Goal: Transaction & Acquisition: Purchase product/service

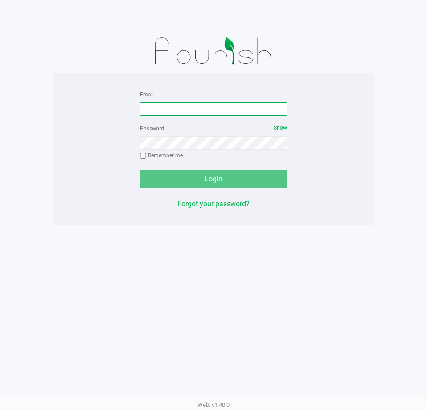
click at [219, 112] on input "Email" at bounding box center [213, 108] width 147 height 13
type input "[EMAIL_ADDRESS][DOMAIN_NAME]"
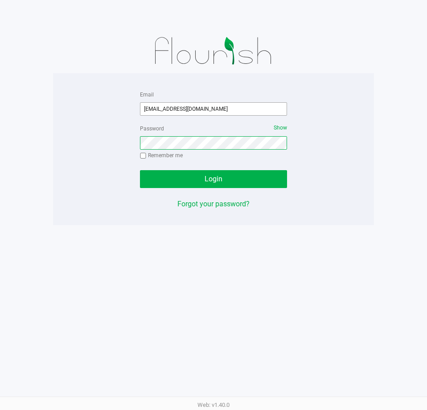
click at [140, 170] on button "Login" at bounding box center [213, 179] width 147 height 18
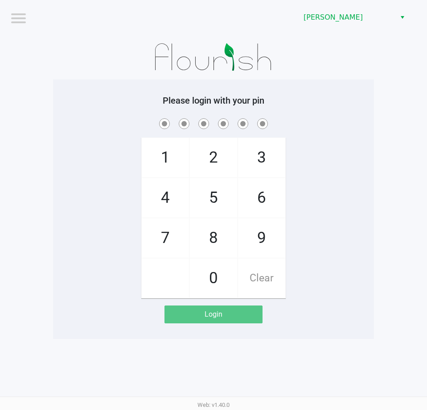
click at [364, 52] on div at bounding box center [213, 57] width 321 height 45
checkbox input "true"
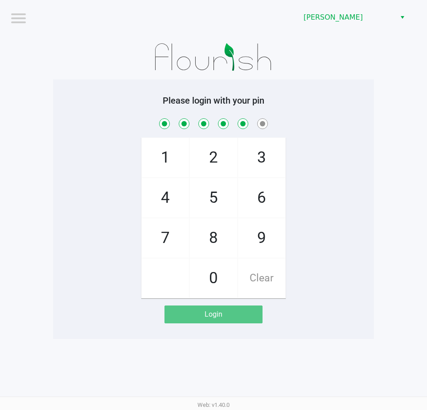
checkbox input "true"
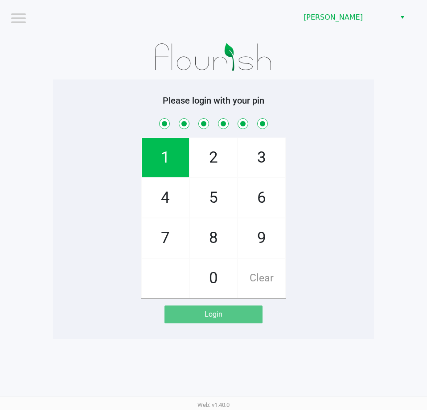
checkbox input "true"
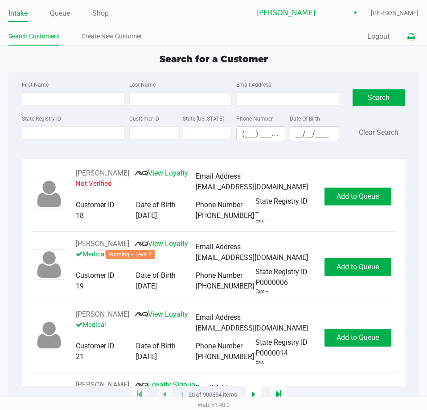
click at [413, 40] on icon at bounding box center [412, 37] width 8 height 6
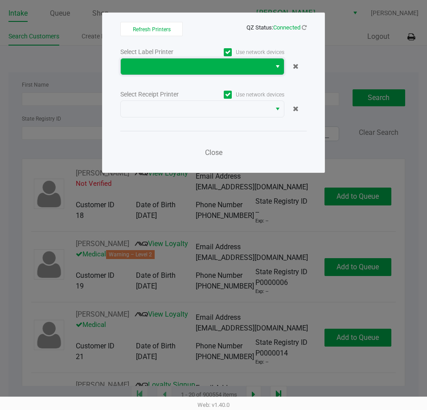
click at [228, 70] on span at bounding box center [196, 66] width 140 height 11
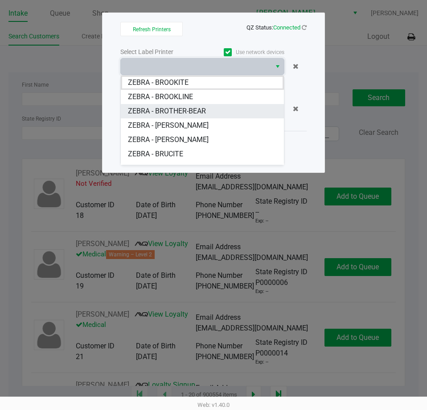
click at [213, 108] on BROTHER-BEAR "ZEBRA - BROTHER-BEAR" at bounding box center [202, 111] width 163 height 14
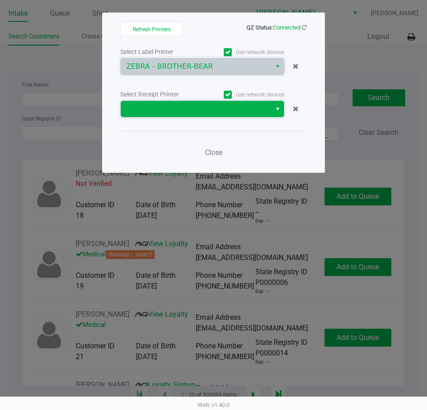
click at [213, 112] on span at bounding box center [196, 108] width 140 height 11
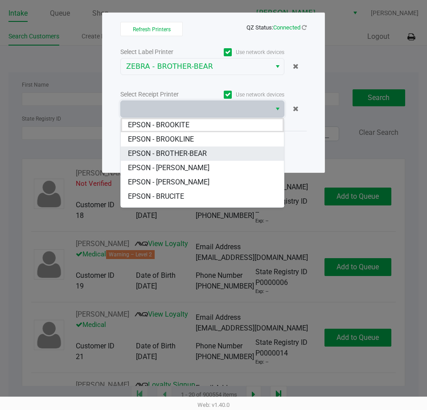
click at [211, 153] on BROTHER-BEAR "EPSON - BROTHER-BEAR" at bounding box center [202, 153] width 163 height 14
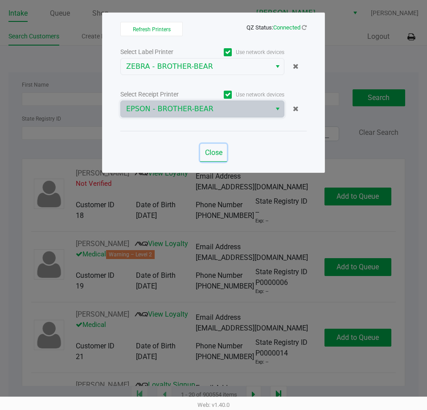
click at [211, 153] on span "Close" at bounding box center [213, 152] width 17 height 8
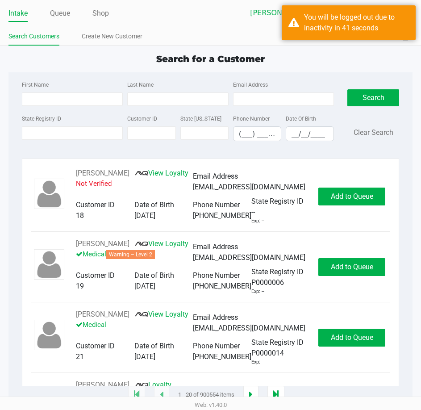
click at [207, 30] on ul "Search Customers Create New Customer" at bounding box center [109, 37] width 202 height 15
click at [56, 13] on link "Queue" at bounding box center [60, 13] width 20 height 12
click at [22, 15] on link "Intake" at bounding box center [17, 13] width 19 height 12
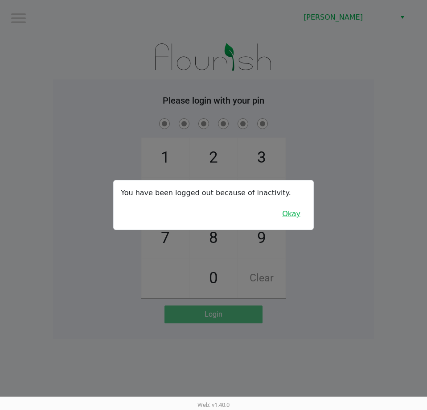
click at [287, 220] on button "Okay" at bounding box center [292, 213] width 30 height 17
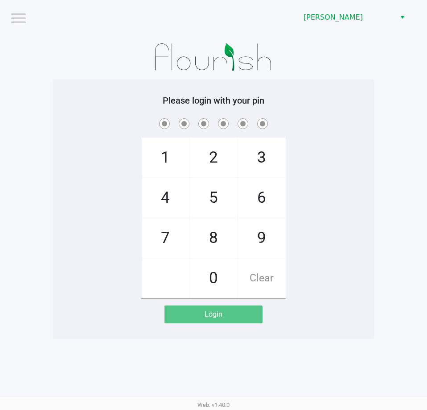
click at [315, 241] on div "1 4 7 2 5 8 0 3 6 9 Clear" at bounding box center [213, 207] width 321 height 182
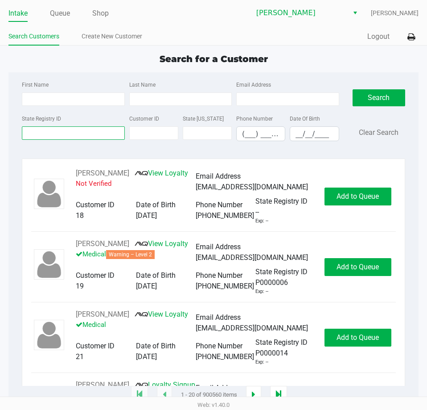
click at [61, 131] on input "State Registry ID" at bounding box center [73, 132] width 103 height 13
click at [63, 148] on div "State Registry ID Customer ID State ID Phone Number (___) ___-____ Date Of Birt…" at bounding box center [181, 130] width 322 height 35
click at [72, 130] on input "State Registry ID" at bounding box center [73, 132] width 103 height 13
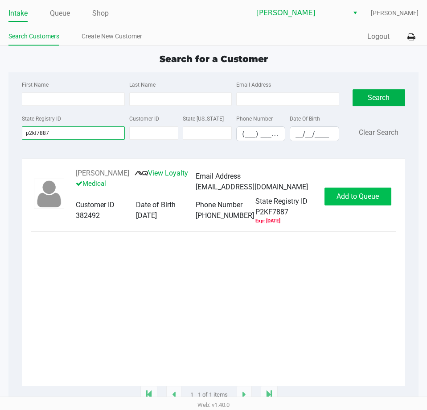
type input "p2kf7887"
click at [364, 190] on button "Add to Queue" at bounding box center [358, 196] width 67 height 18
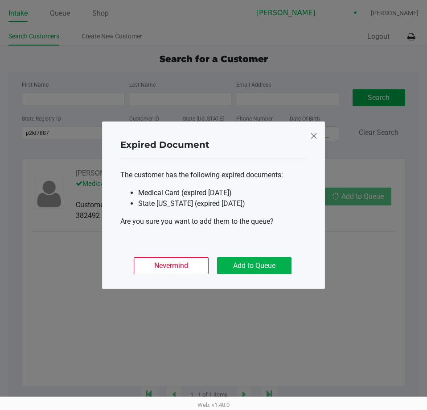
click at [363, 199] on ngb-modal-window "Expired Document The customer has the following expired documents: Medical Card…" at bounding box center [213, 205] width 427 height 410
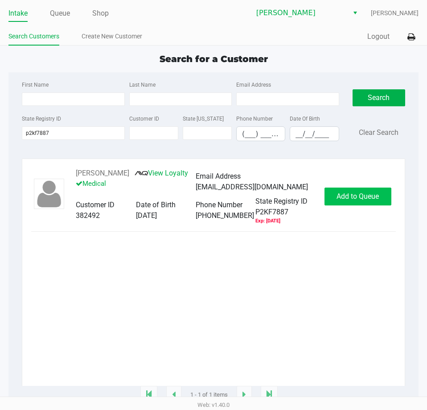
click at [357, 199] on span "Add to Queue" at bounding box center [358, 196] width 42 height 8
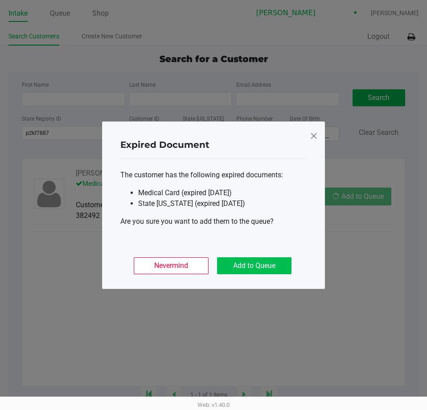
click at [259, 265] on button "Add to Queue" at bounding box center [254, 265] width 74 height 17
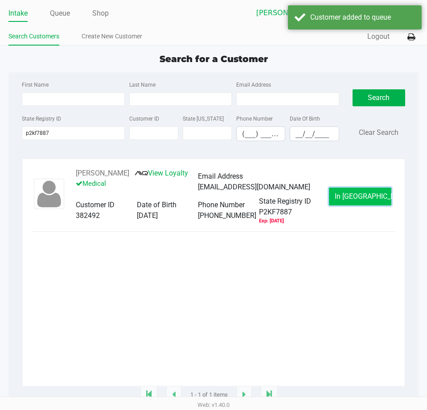
click at [368, 195] on span "In Queue" at bounding box center [372, 196] width 75 height 8
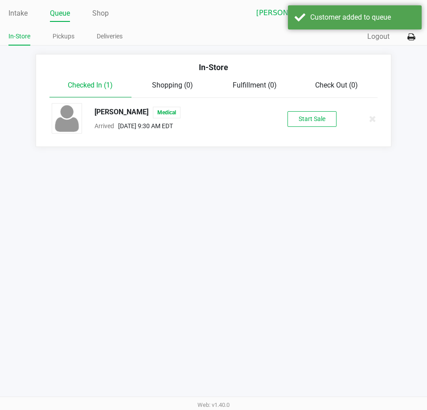
click at [303, 124] on button "Start Sale" at bounding box center [312, 119] width 49 height 16
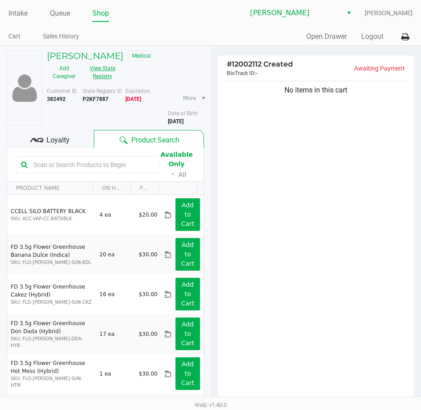
click at [98, 76] on button "View State Registry" at bounding box center [99, 72] width 37 height 22
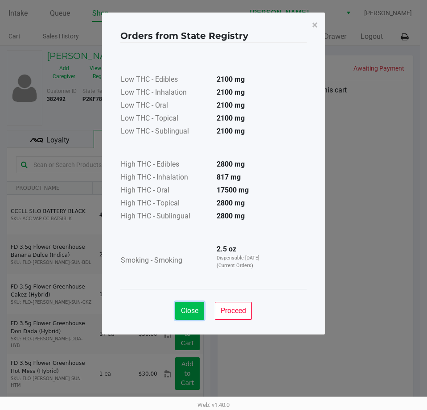
click at [184, 311] on span "Close" at bounding box center [189, 310] width 17 height 8
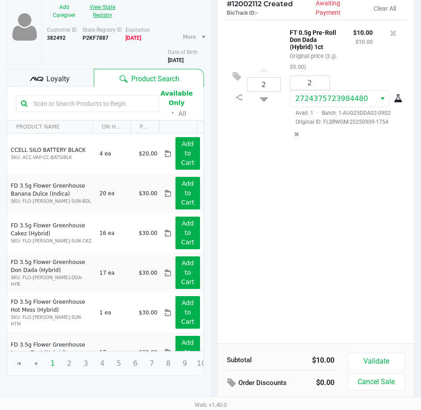
scroll to position [87, 0]
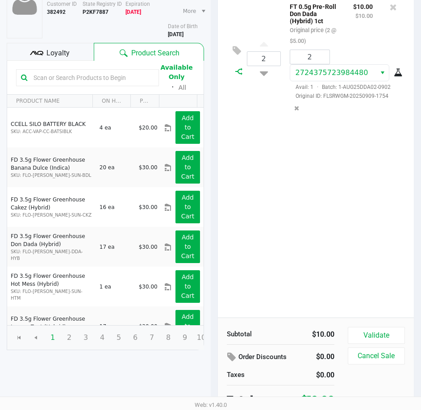
click at [238, 72] on icon at bounding box center [238, 71] width 7 height 7
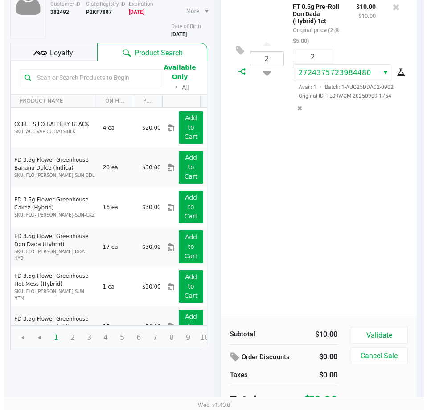
scroll to position [0, 0]
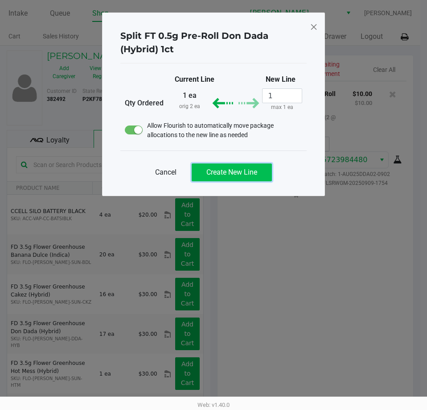
click at [253, 169] on span "Create New Line" at bounding box center [232, 172] width 51 height 8
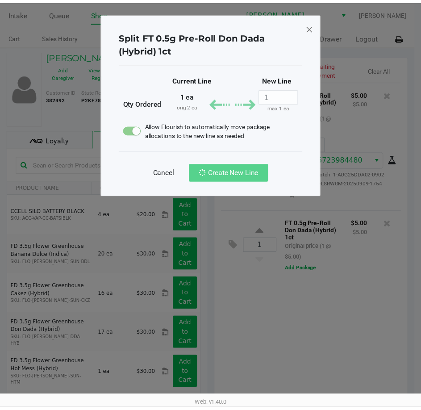
scroll to position [4, 0]
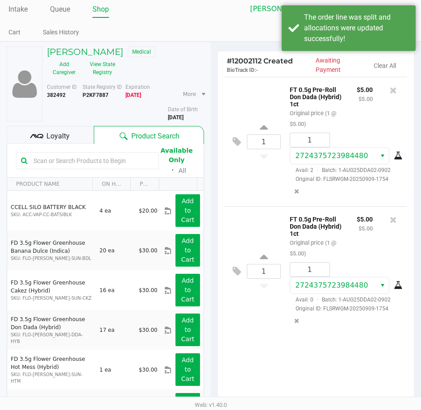
click at [55, 134] on span "Loyalty" at bounding box center [57, 136] width 23 height 11
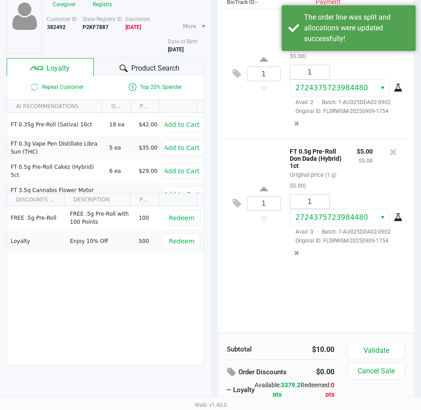
scroll to position [112, 0]
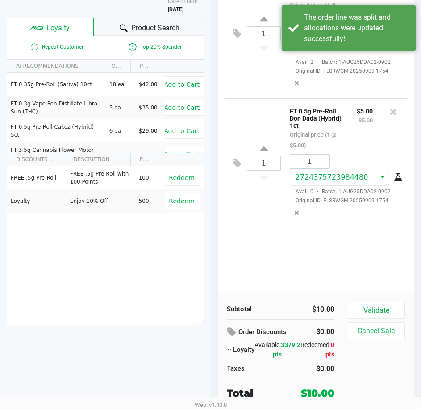
click at [180, 176] on span "Redeem" at bounding box center [181, 177] width 25 height 7
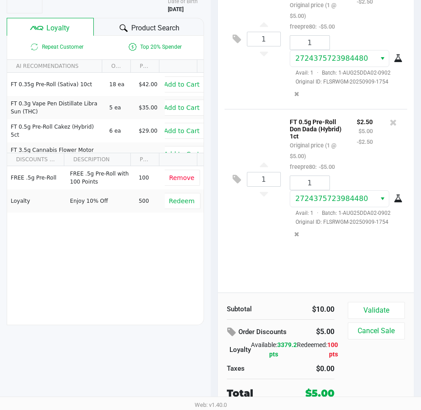
click at [261, 268] on div "1 FT 0.5g Pre-Roll Don Dada (Hybrid) 1ct Original price (1 @ $5.00) freepre80: …" at bounding box center [316, 130] width 196 height 323
click at [387, 308] on button "Validate" at bounding box center [376, 310] width 57 height 17
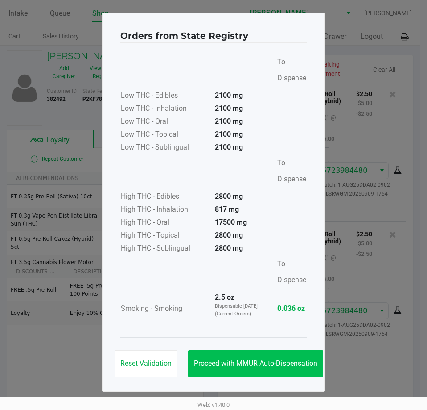
click at [243, 358] on button "Proceed with MMUR Auto-Dispensation" at bounding box center [255, 363] width 135 height 27
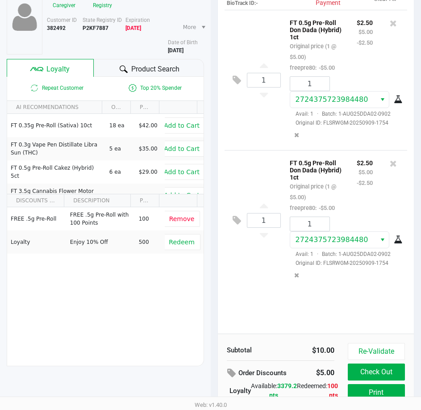
scroll to position [113, 0]
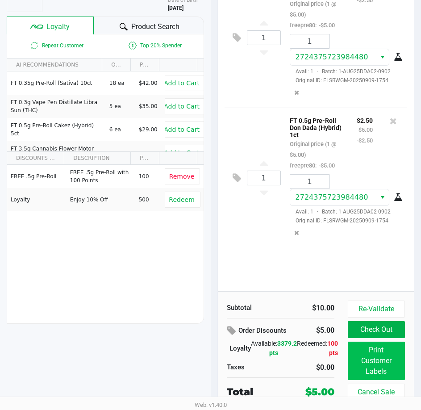
click at [386, 362] on button "Print Customer Labels" at bounding box center [376, 360] width 57 height 38
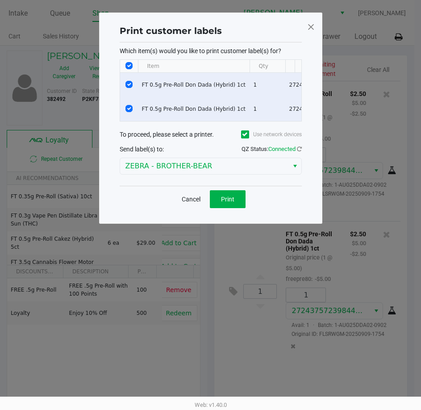
scroll to position [0, 0]
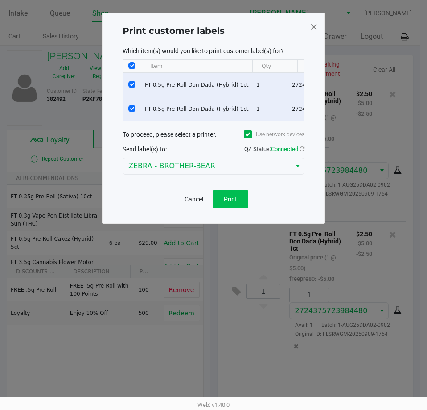
click at [230, 208] on button "Print" at bounding box center [231, 199] width 36 height 18
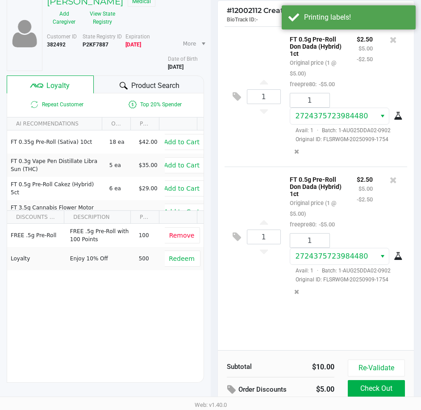
scroll to position [113, 0]
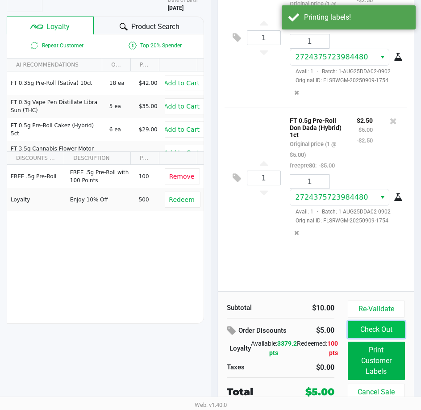
click at [378, 331] on button "Check Out" at bounding box center [376, 329] width 57 height 17
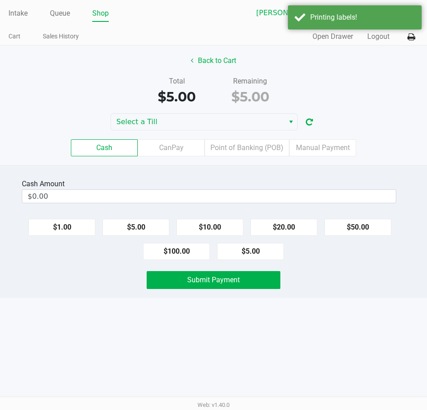
click at [248, 256] on button "$5.00" at bounding box center [250, 251] width 67 height 17
type input "$5.00"
click at [237, 282] on span "Submit Payment" at bounding box center [213, 279] width 53 height 8
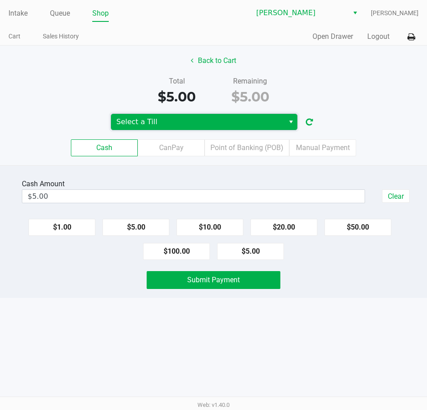
click at [240, 122] on span "Select a Till" at bounding box center [197, 121] width 163 height 11
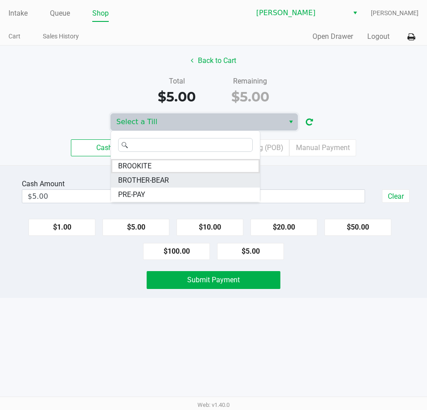
click at [186, 183] on li "BROTHER-BEAR" at bounding box center [185, 180] width 149 height 14
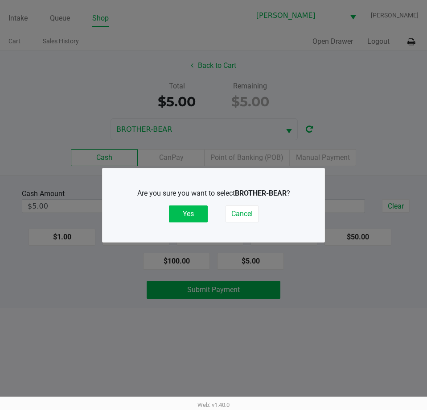
click at [187, 212] on button "Yes" at bounding box center [188, 213] width 39 height 17
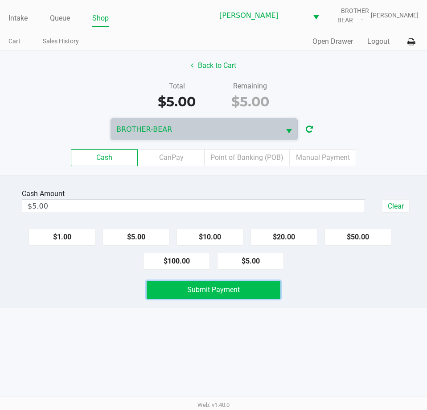
click at [192, 295] on button "Submit Payment" at bounding box center [213, 290] width 133 height 18
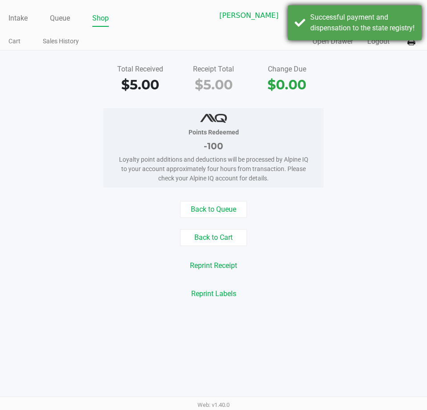
click at [372, 31] on div "Successful payment and dispensation to the state registry!" at bounding box center [362, 22] width 105 height 21
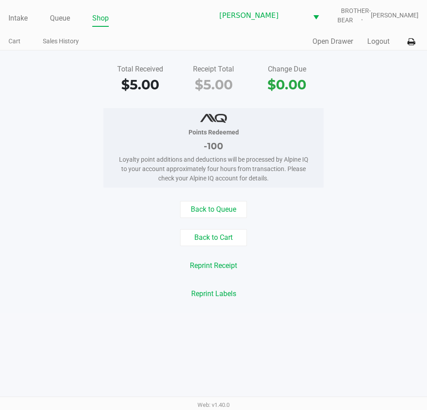
click at [418, 47] on button at bounding box center [411, 41] width 15 height 17
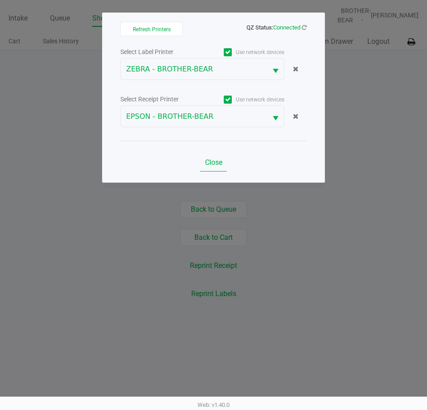
click at [221, 167] on button "Close" at bounding box center [213, 162] width 27 height 18
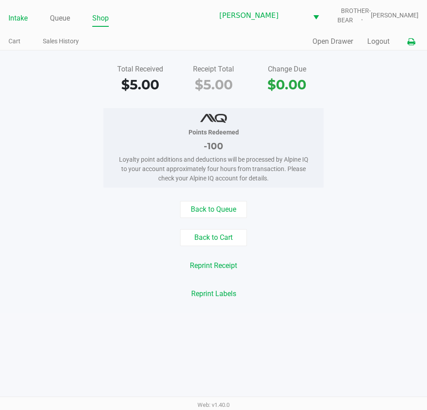
click at [21, 22] on link "Intake" at bounding box center [17, 18] width 19 height 12
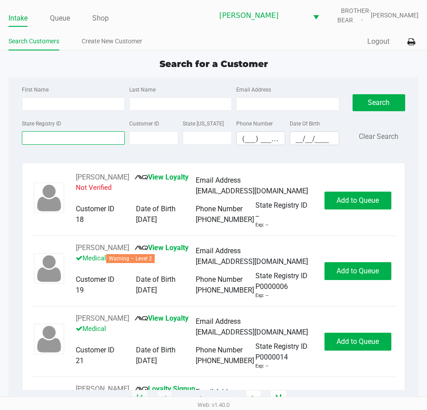
click at [72, 138] on input "State Registry ID" at bounding box center [73, 137] width 103 height 13
click at [58, 136] on input "State Registry ID" at bounding box center [73, 137] width 103 height 13
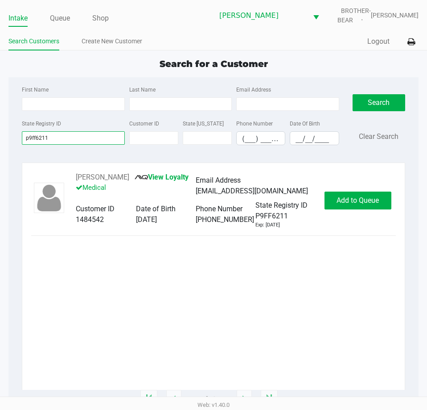
type input "p9ff6211"
click at [354, 196] on button "Add to Queue" at bounding box center [358, 200] width 67 height 18
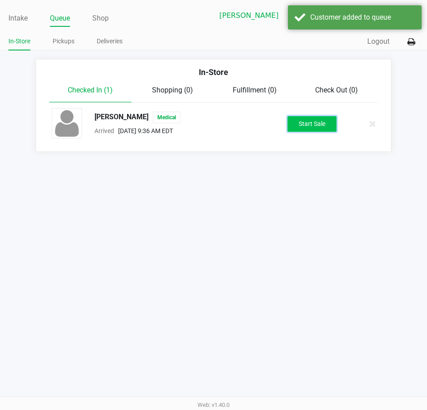
click at [317, 124] on button "Start Sale" at bounding box center [312, 124] width 49 height 16
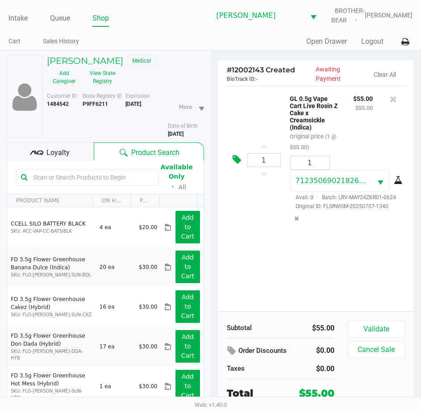
click at [237, 165] on icon at bounding box center [236, 159] width 8 height 10
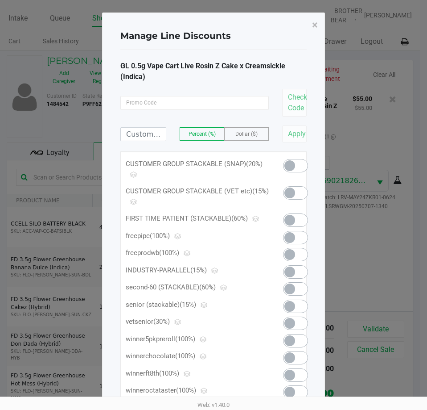
click at [261, 134] on label "Dollar ($)" at bounding box center [247, 134] width 44 height 12
click at [198, 132] on span "Percent (%)" at bounding box center [202, 134] width 27 height 6
click at [148, 132] on input at bounding box center [143, 134] width 45 height 13
type input "60.00"
click at [302, 136] on button "Apply" at bounding box center [294, 133] width 25 height 17
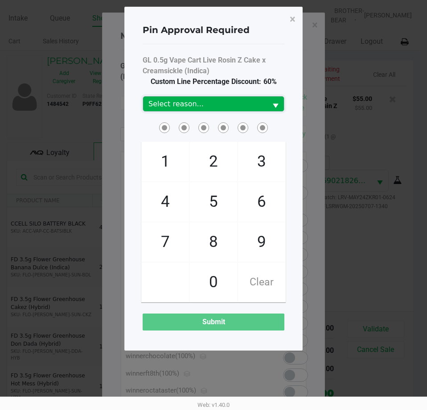
click at [276, 102] on span "Select" at bounding box center [275, 105] width 11 height 11
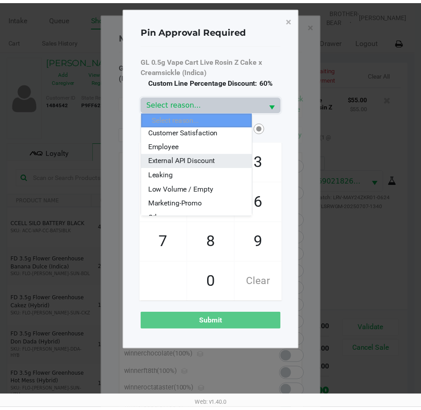
scroll to position [45, 0]
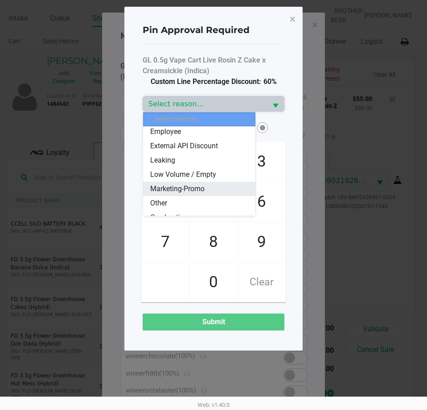
click at [212, 184] on li "Marketing-Promo" at bounding box center [199, 189] width 112 height 14
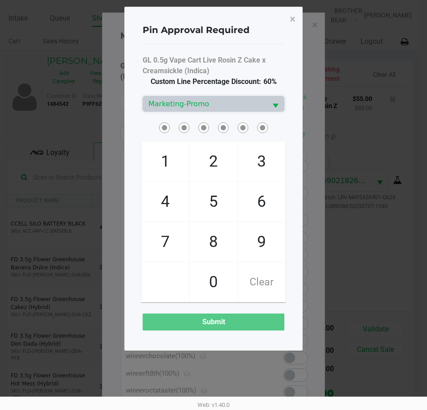
click at [285, 141] on div "1 4 7 2 5 8 0 3 6 9 Clear" at bounding box center [213, 211] width 155 height 182
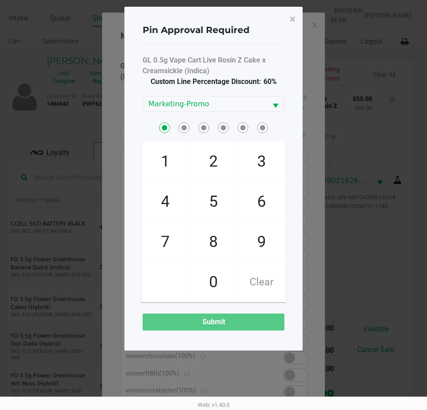
checkbox input "true"
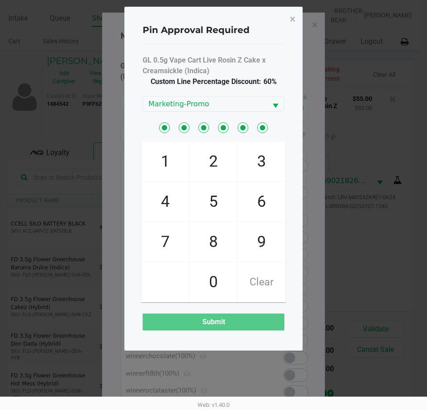
checkbox input "true"
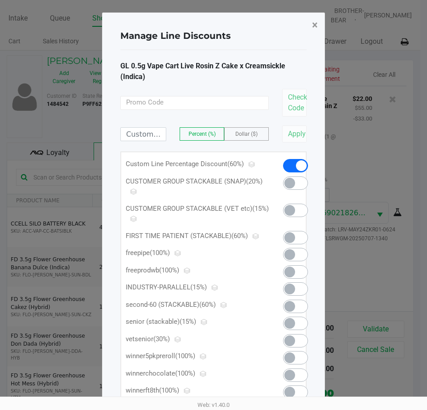
click at [315, 26] on span "×" at bounding box center [315, 25] width 6 height 12
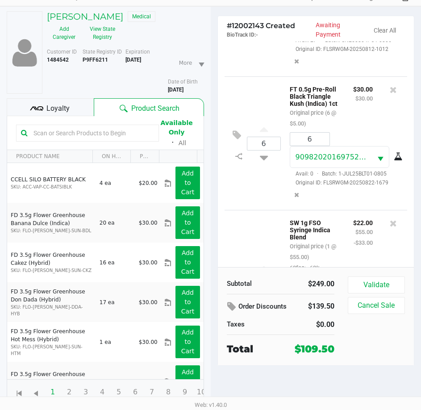
scroll to position [658, 0]
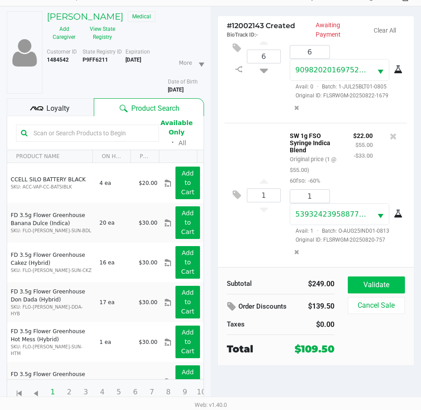
click at [382, 280] on button "Validate" at bounding box center [376, 284] width 57 height 17
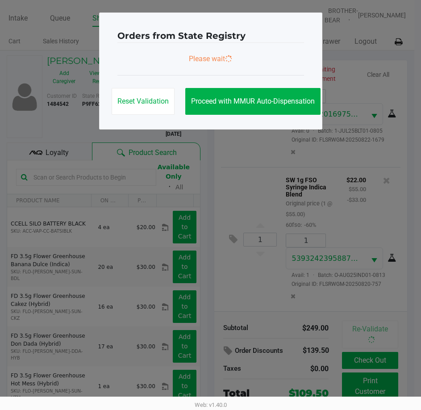
scroll to position [660, 0]
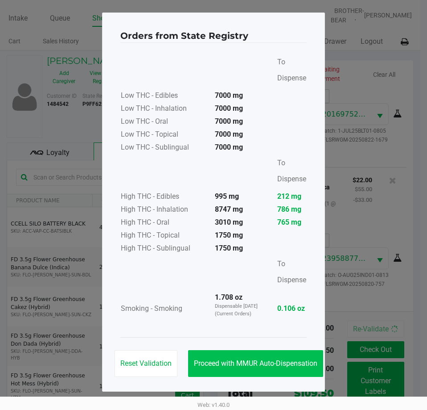
click at [270, 364] on span "Proceed with MMUR Auto-Dispensation" at bounding box center [256, 363] width 124 height 8
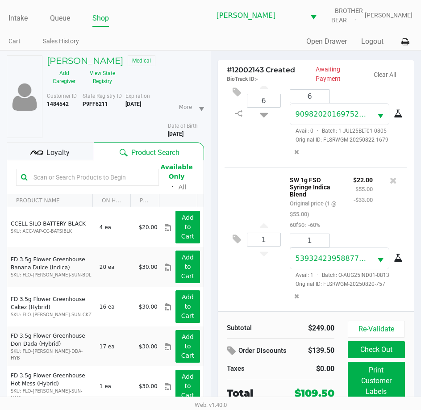
scroll to position [50, 0]
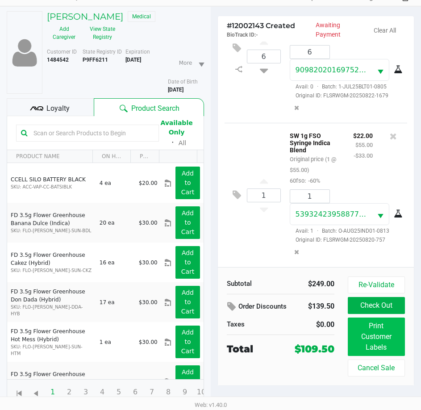
click at [373, 345] on button "Print Customer Labels" at bounding box center [376, 336] width 57 height 38
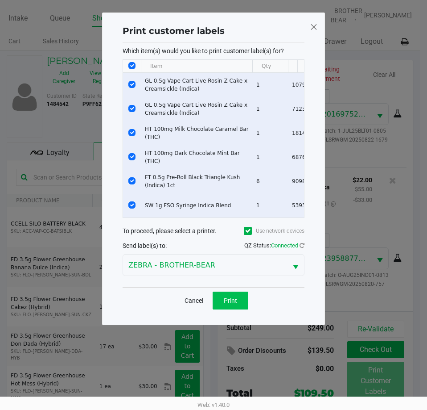
click at [238, 307] on button "Print" at bounding box center [231, 300] width 36 height 18
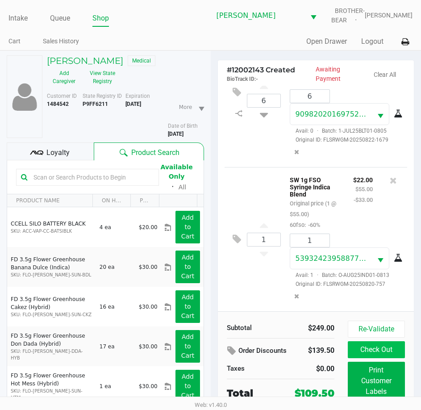
click at [377, 354] on button "Check Out" at bounding box center [376, 349] width 57 height 17
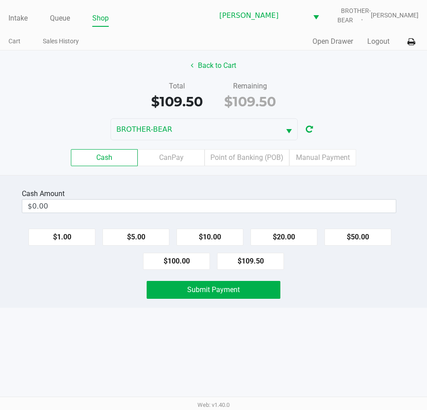
click at [220, 68] on button "Back to Cart" at bounding box center [213, 65] width 57 height 17
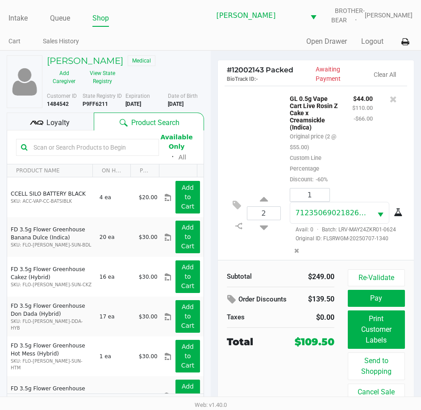
click at [63, 125] on span "Loyalty" at bounding box center [57, 122] width 23 height 11
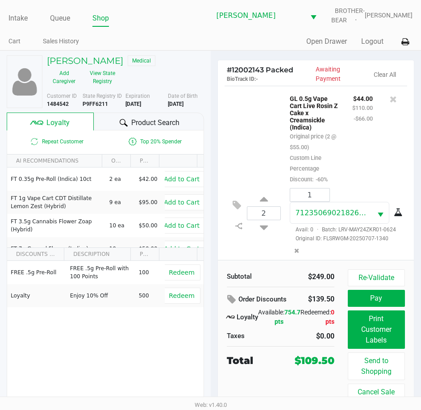
scroll to position [21, 0]
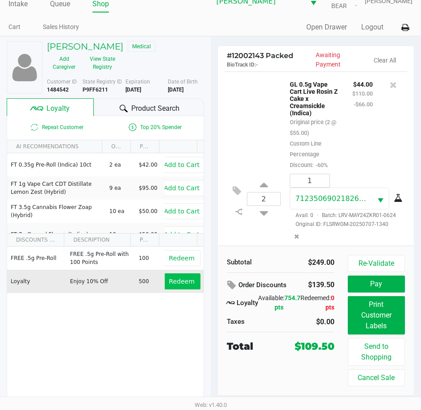
click at [172, 283] on span "Redeem" at bounding box center [181, 280] width 25 height 7
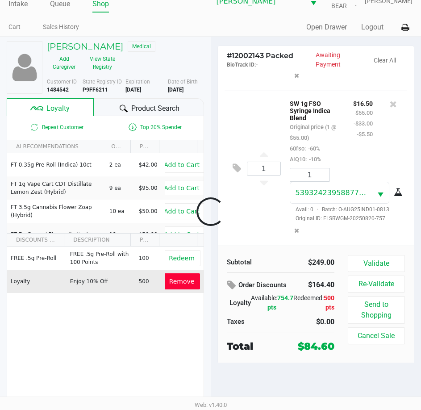
scroll to position [765, 0]
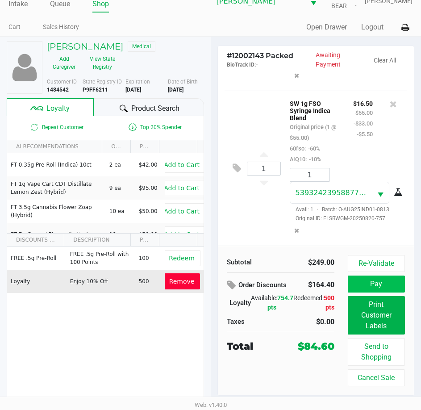
click at [366, 284] on button "Pay" at bounding box center [376, 283] width 57 height 17
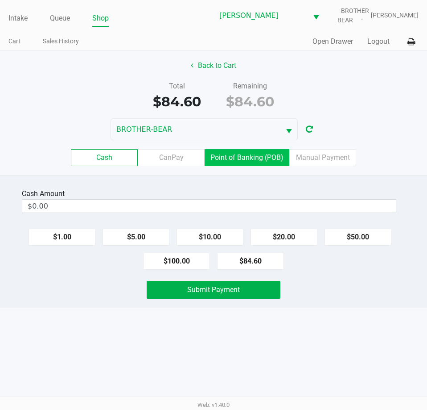
click at [244, 159] on label "Point of Banking (POB)" at bounding box center [247, 157] width 85 height 17
click at [0, 0] on 7 "Point of Banking (POB)" at bounding box center [0, 0] width 0 height 0
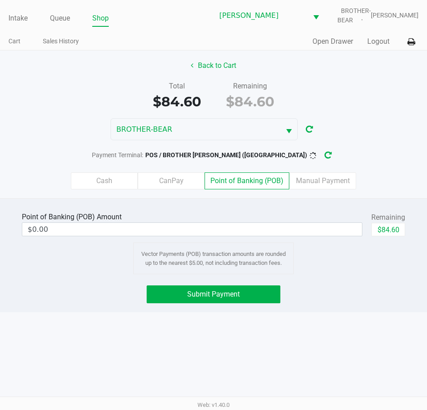
click at [394, 229] on button "$84.60" at bounding box center [389, 229] width 34 height 13
type input "$84.60"
click at [242, 296] on button "Submit Payment" at bounding box center [213, 294] width 133 height 18
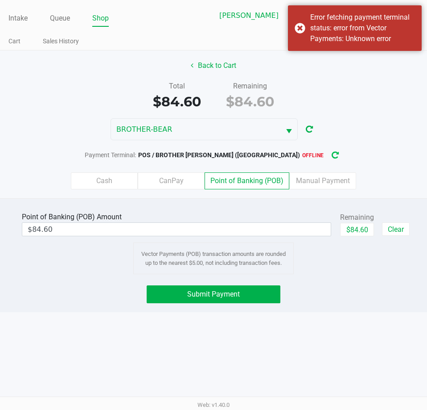
click at [328, 149] on button "button" at bounding box center [335, 155] width 14 height 17
click at [331, 154] on icon "button" at bounding box center [335, 155] width 9 height 9
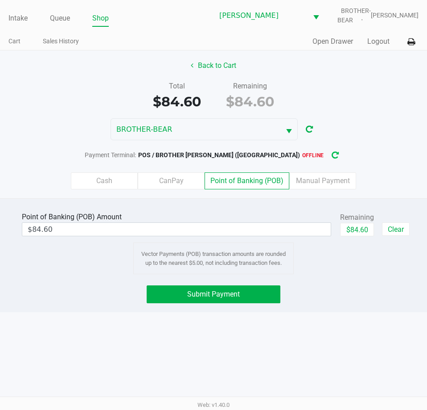
click at [328, 159] on button "button" at bounding box center [335, 155] width 14 height 17
click at [331, 156] on icon "button" at bounding box center [335, 155] width 9 height 9
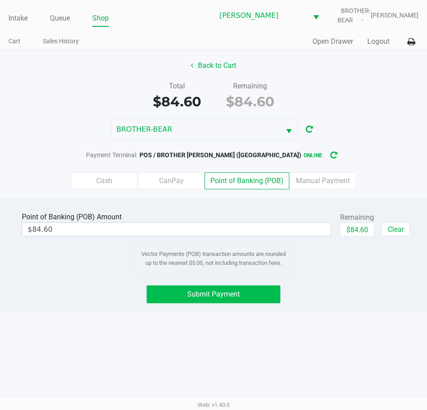
click at [219, 297] on span "Submit Payment" at bounding box center [213, 294] width 53 height 8
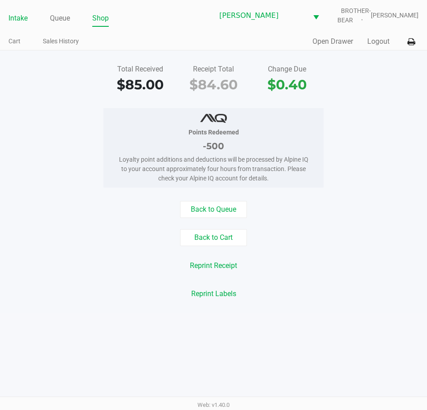
click at [14, 24] on link "Intake" at bounding box center [17, 18] width 19 height 12
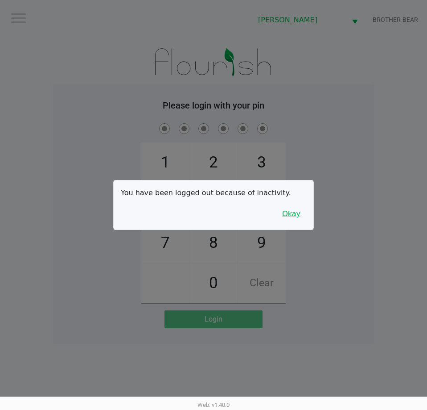
click at [294, 218] on button "Okay" at bounding box center [292, 213] width 30 height 17
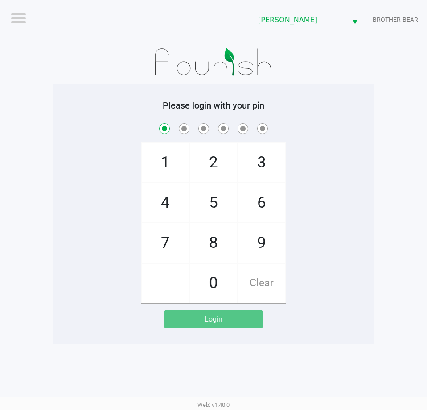
checkbox input "true"
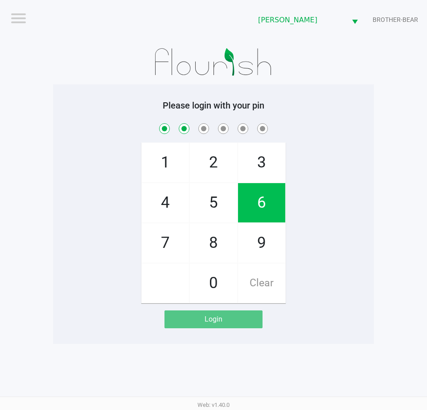
checkbox input "true"
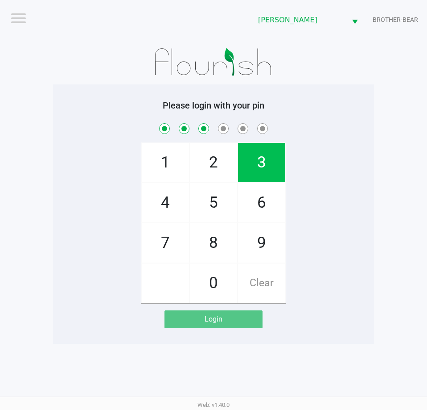
checkbox input "true"
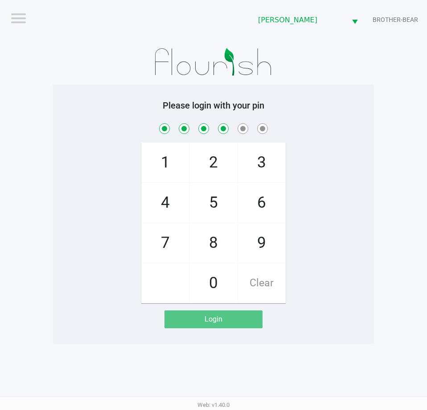
checkbox input "true"
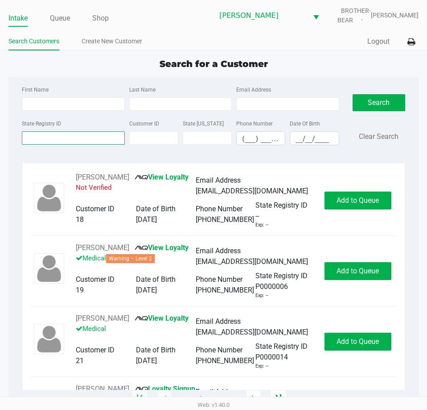
click at [67, 138] on input "State Registry ID" at bounding box center [73, 137] width 103 height 13
click at [56, 138] on input "State Registry ID" at bounding box center [73, 137] width 103 height 13
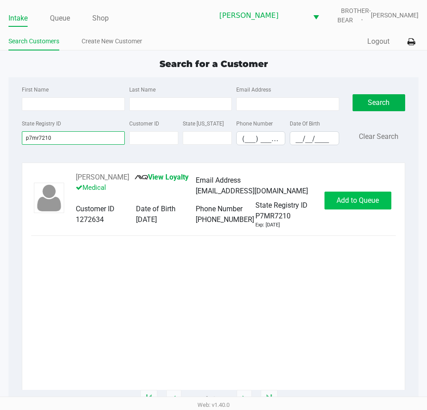
type input "p7mr7210"
click at [364, 196] on span "Add to Queue" at bounding box center [358, 200] width 42 height 8
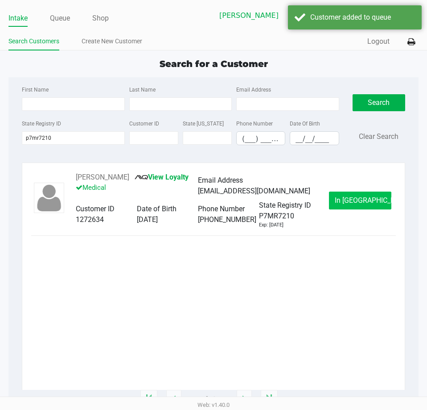
click at [356, 198] on span "In Queue" at bounding box center [372, 200] width 75 height 8
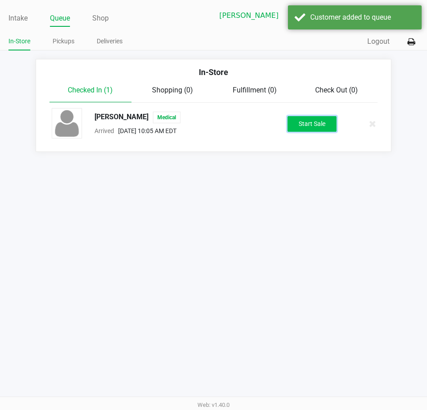
click at [306, 124] on button "Start Sale" at bounding box center [312, 124] width 49 height 16
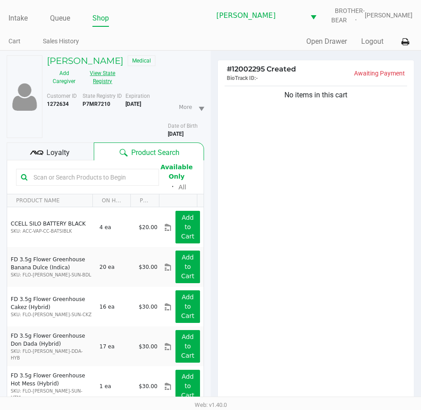
click at [107, 88] on button "View State Registry" at bounding box center [99, 77] width 37 height 22
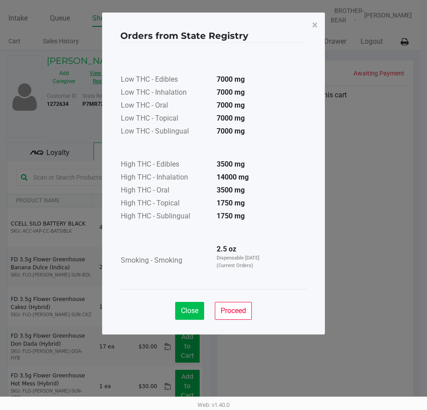
click at [188, 308] on span "Close" at bounding box center [189, 310] width 17 height 8
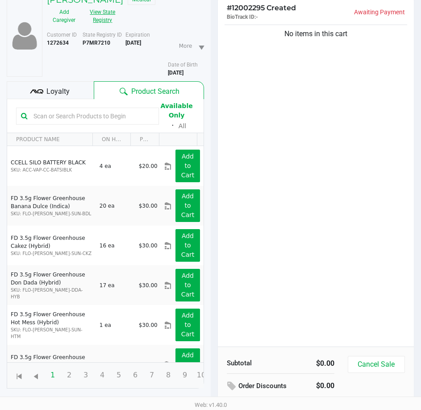
scroll to position [74, 0]
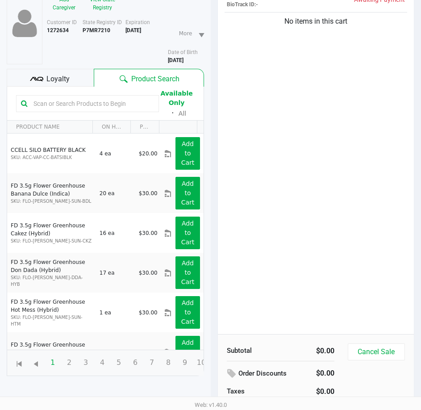
click at [57, 95] on div "Available Only ᛫ All" at bounding box center [105, 103] width 178 height 31
click at [58, 79] on div "Loyalty" at bounding box center [50, 78] width 87 height 18
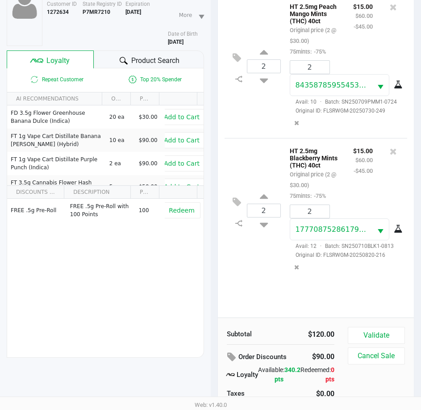
scroll to position [123, 0]
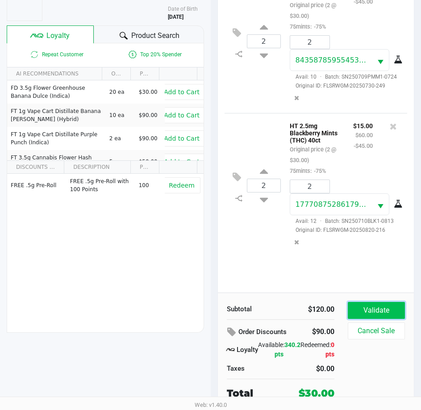
click at [378, 311] on button "Validate" at bounding box center [376, 310] width 57 height 17
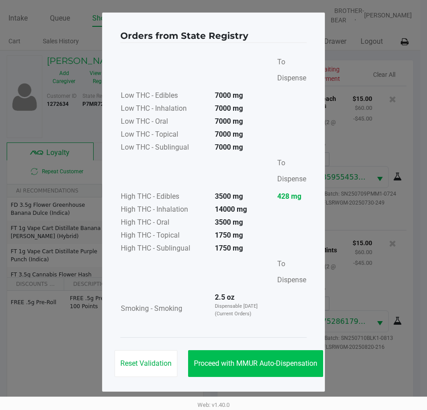
click at [265, 369] on button "Proceed with MMUR Auto-Dispensation" at bounding box center [255, 363] width 135 height 27
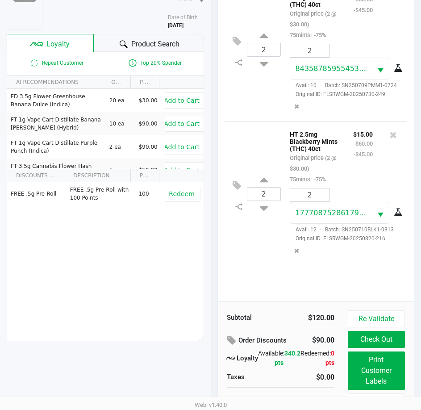
scroll to position [124, 0]
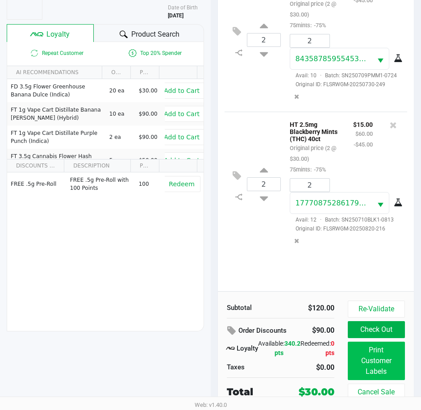
click at [379, 370] on button "Print Customer Labels" at bounding box center [376, 360] width 57 height 38
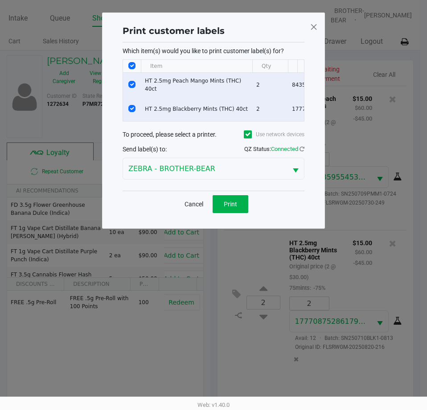
click at [236, 203] on button "Print" at bounding box center [231, 204] width 36 height 18
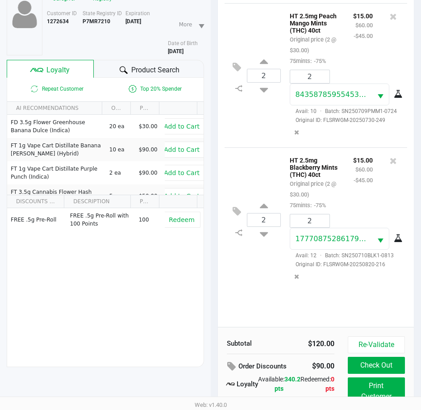
scroll to position [124, 0]
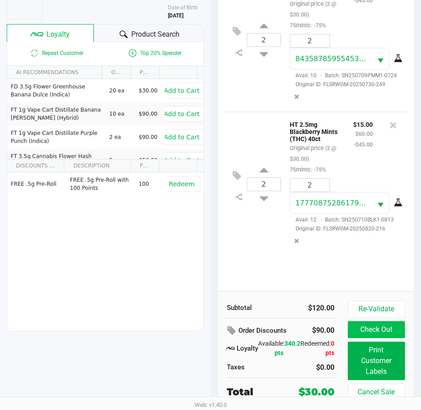
click at [376, 331] on button "Check Out" at bounding box center [376, 329] width 57 height 17
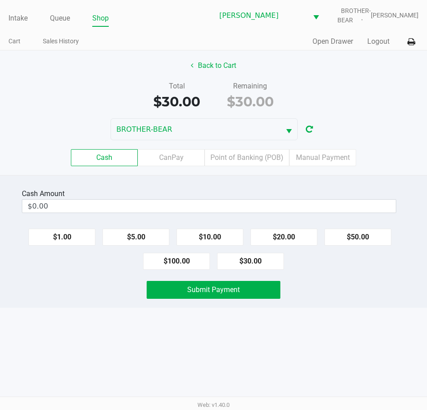
click at [260, 158] on label "Point of Banking (POB)" at bounding box center [247, 157] width 85 height 17
click at [0, 0] on 7 "Point of Banking (POB)" at bounding box center [0, 0] width 0 height 0
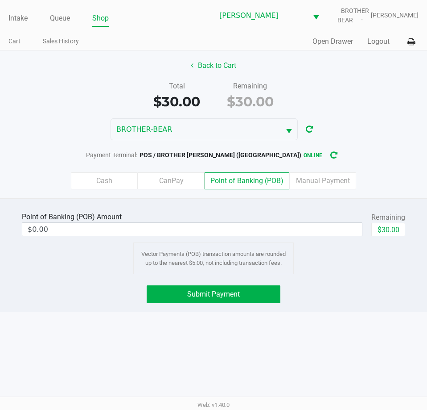
click at [392, 228] on button "$30.00" at bounding box center [389, 229] width 34 height 13
type input "$30.00"
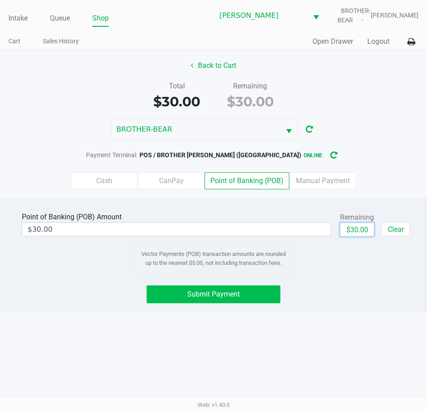
click at [243, 301] on button "Submit Payment" at bounding box center [213, 294] width 133 height 18
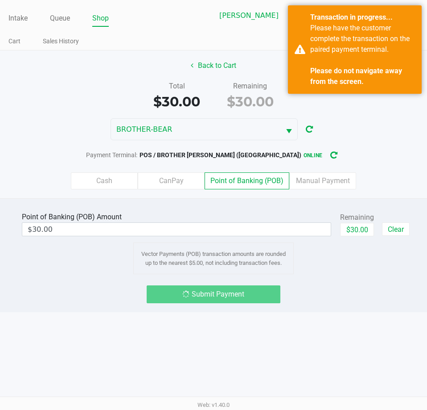
click at [356, 74] on strong "Please do not navigate away from the screen." at bounding box center [356, 75] width 92 height 19
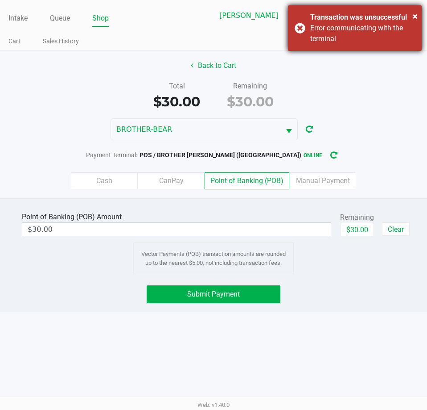
click at [371, 22] on div "Transaction was unsuccessful" at bounding box center [362, 17] width 105 height 11
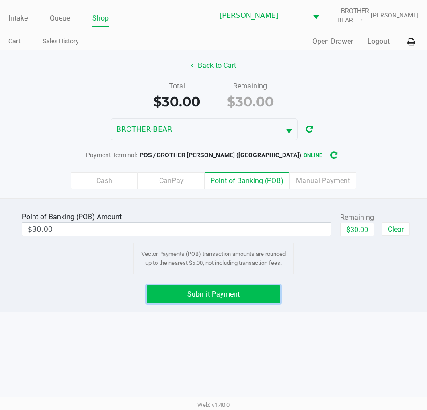
click at [255, 300] on button "Submit Payment" at bounding box center [213, 294] width 133 height 18
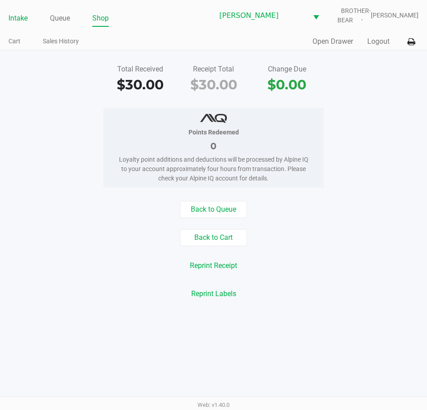
click at [19, 15] on link "Intake" at bounding box center [17, 18] width 19 height 12
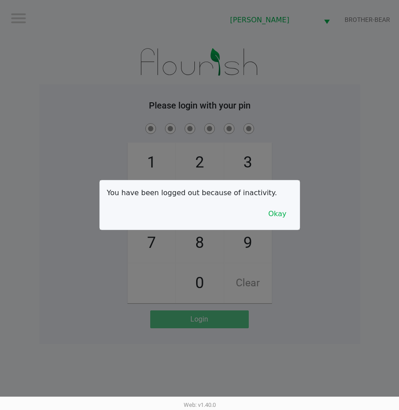
click at [82, 35] on div at bounding box center [199, 205] width 399 height 410
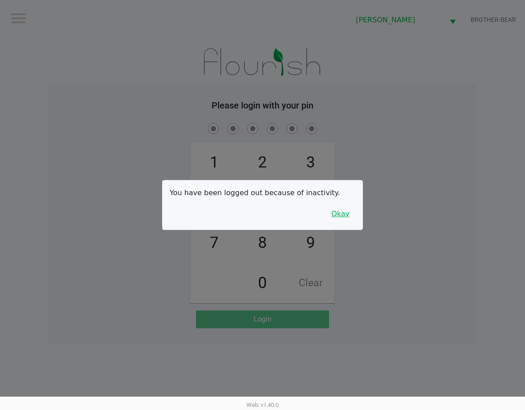
click at [334, 207] on button "Okay" at bounding box center [340, 213] width 30 height 17
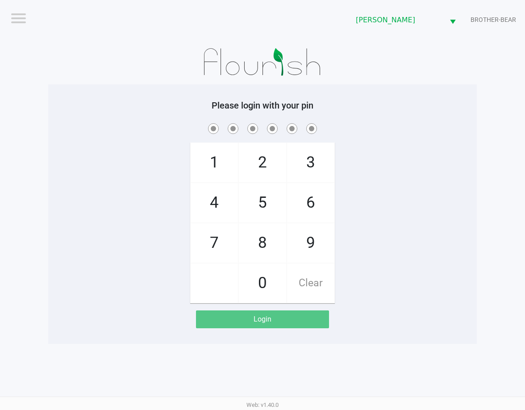
click at [407, 87] on div "Please login with your pin 1 4 7 2 5 8 0 3 6 9 Clear Login" at bounding box center [262, 213] width 428 height 259
click at [330, 56] on img at bounding box center [262, 62] width 139 height 45
checkbox input "true"
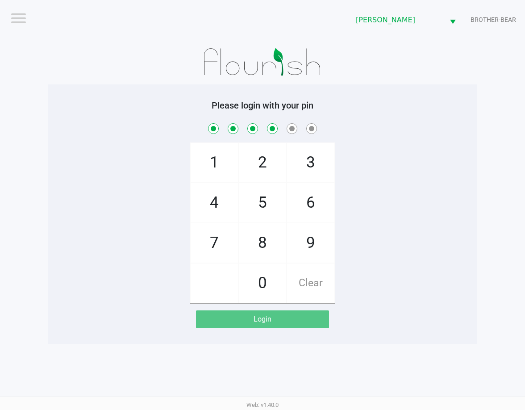
checkbox input "true"
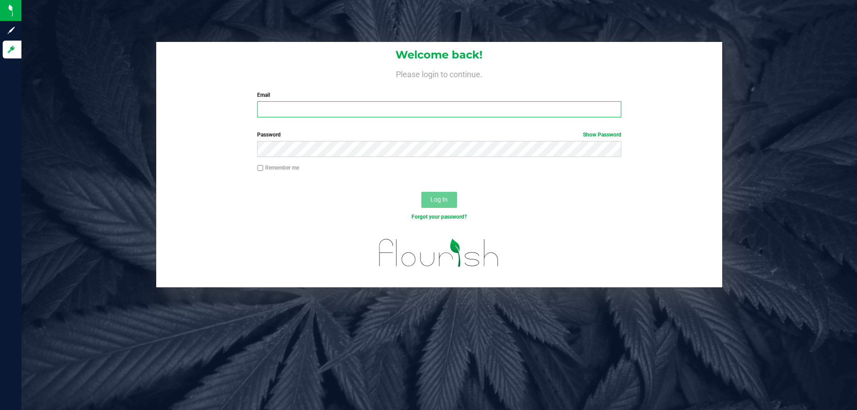
click at [348, 108] on input "Email" at bounding box center [439, 109] width 364 height 16
type input "[EMAIL_ADDRESS][DOMAIN_NAME]"
click at [421, 192] on button "Log In" at bounding box center [439, 200] width 36 height 16
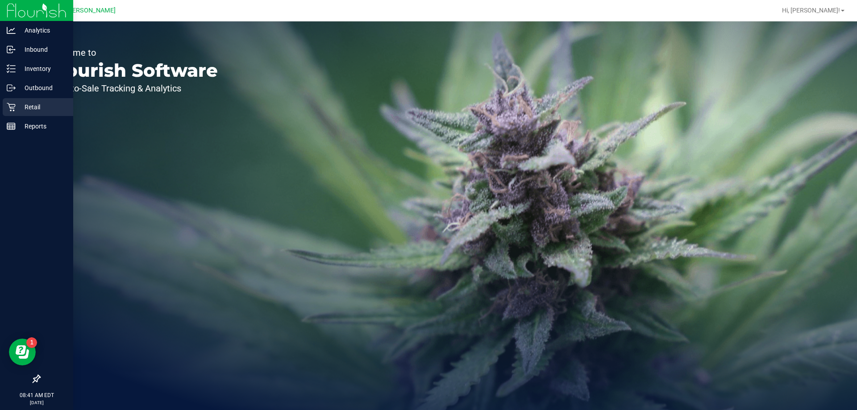
click at [16, 111] on p "Retail" at bounding box center [43, 107] width 54 height 11
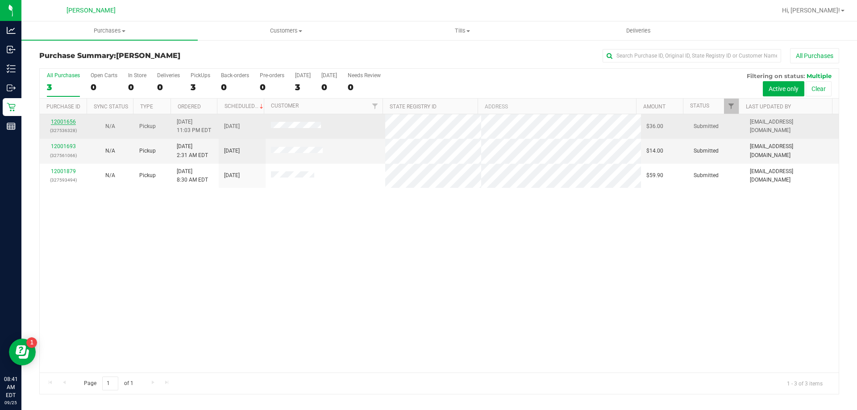
click at [68, 122] on link "12001656" at bounding box center [63, 122] width 25 height 6
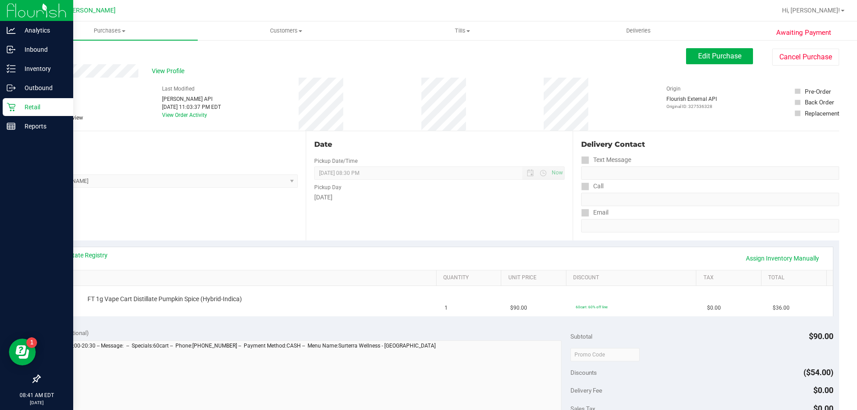
click at [0, 213] on div at bounding box center [36, 254] width 73 height 234
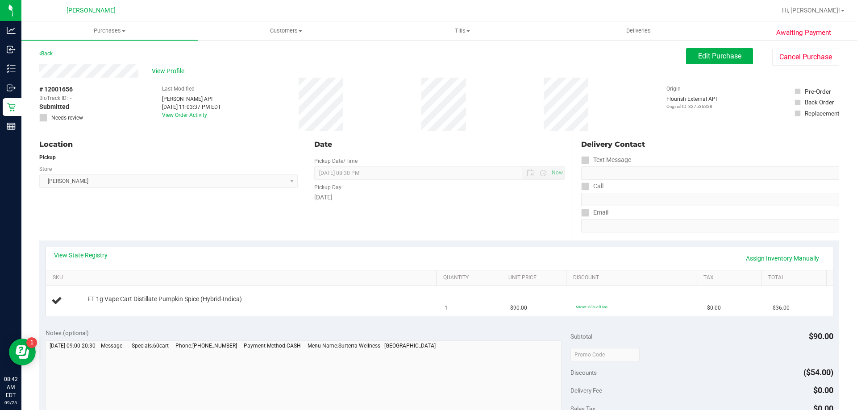
click at [211, 237] on div "Location Pickup Store Clermont WC Select Store Bonita Springs WC Boynton Beach …" at bounding box center [172, 185] width 266 height 109
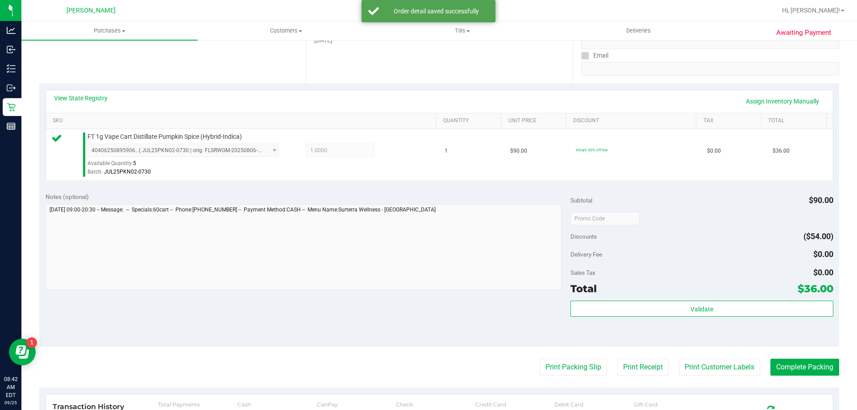
scroll to position [168, 0]
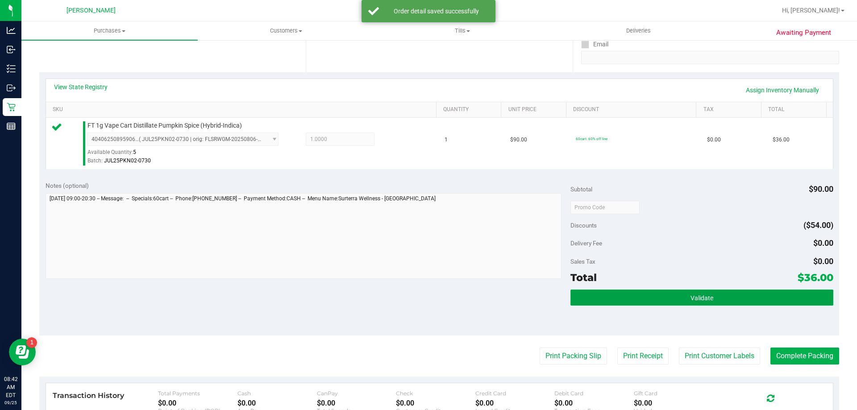
click at [648, 297] on button "Validate" at bounding box center [701, 298] width 262 height 16
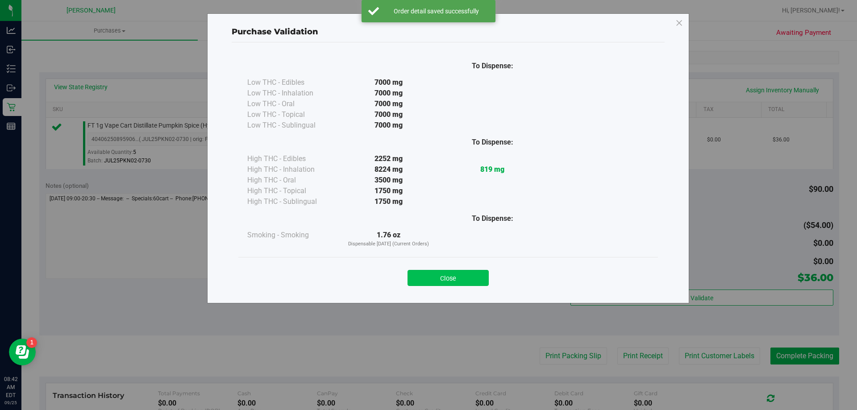
click at [466, 277] on button "Close" at bounding box center [447, 278] width 81 height 16
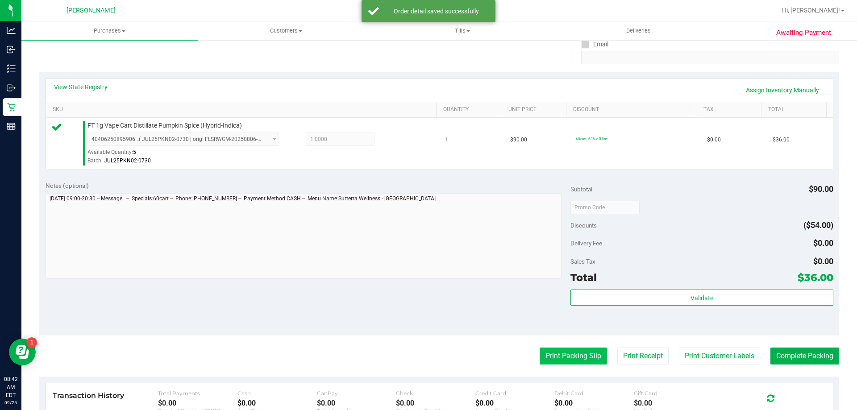
click at [557, 359] on button "Print Packing Slip" at bounding box center [572, 356] width 67 height 17
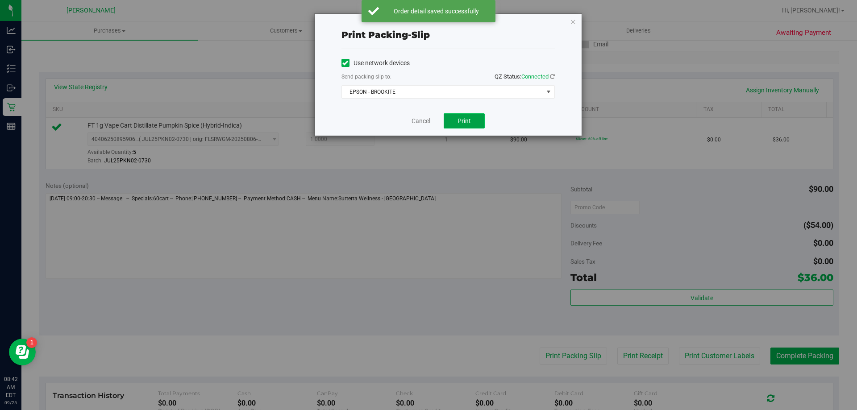
click at [482, 125] on button "Print" at bounding box center [463, 120] width 41 height 15
click at [485, 94] on span "EPSON - BROOKITE" at bounding box center [442, 92] width 201 height 12
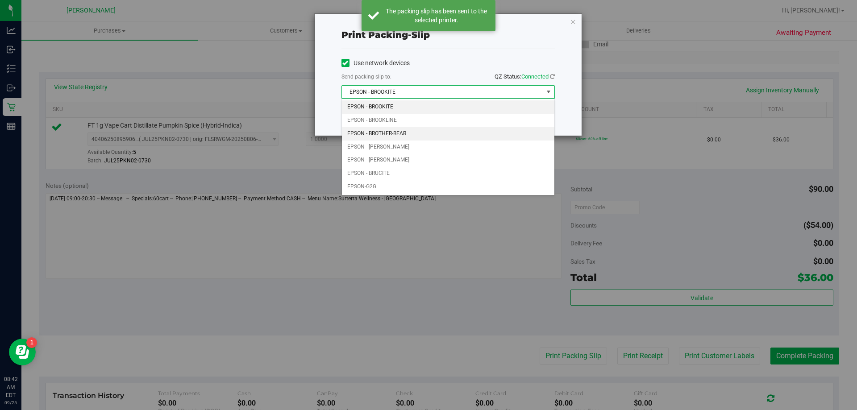
click at [428, 131] on li "EPSON - BROTHER-BEAR" at bounding box center [448, 133] width 212 height 13
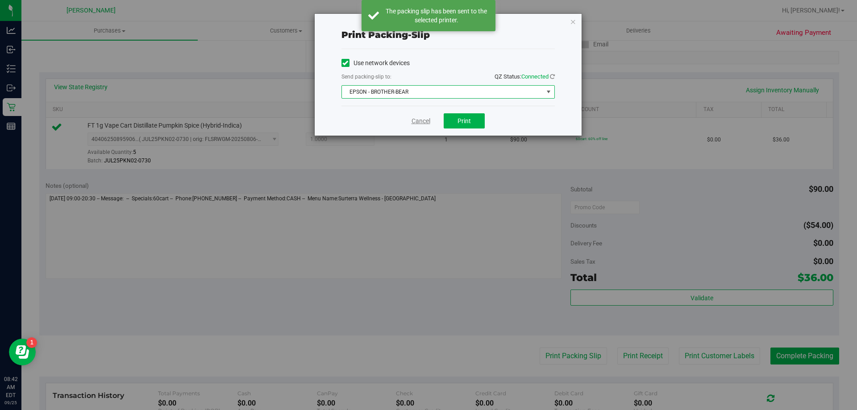
click at [422, 124] on link "Cancel" at bounding box center [420, 120] width 19 height 9
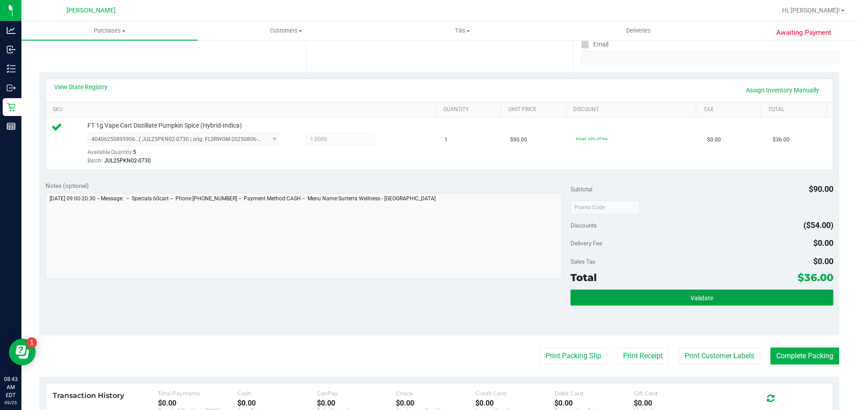
click at [760, 292] on button "Validate" at bounding box center [701, 298] width 262 height 16
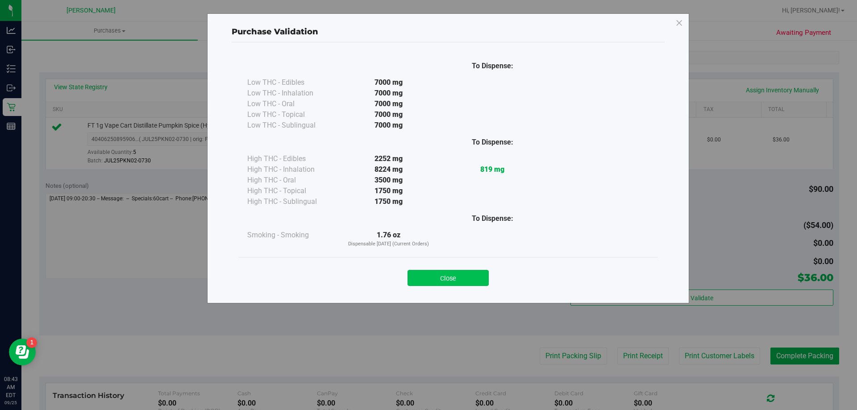
click at [471, 273] on button "Close" at bounding box center [447, 278] width 81 height 16
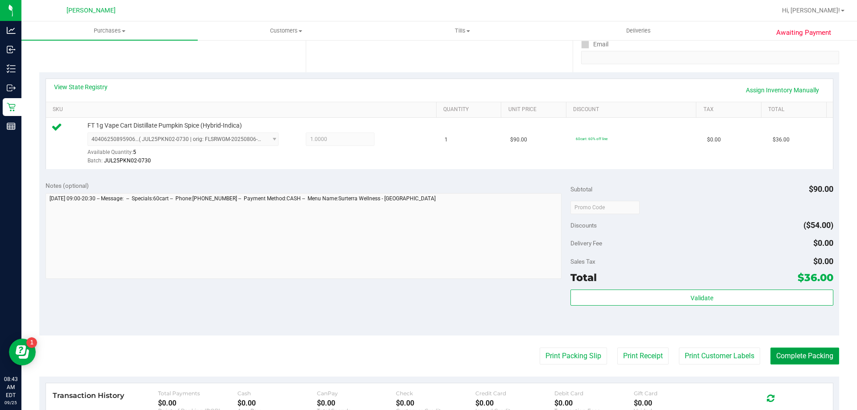
click at [802, 364] on button "Complete Packing" at bounding box center [804, 356] width 69 height 17
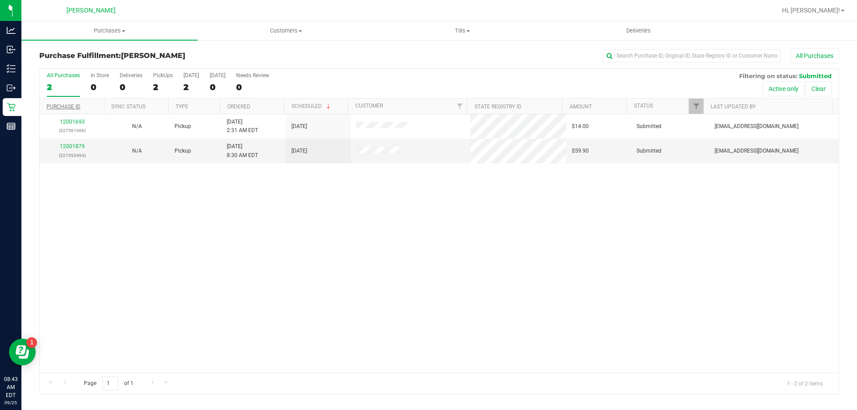
click at [71, 108] on link "Purchase ID" at bounding box center [63, 106] width 34 height 6
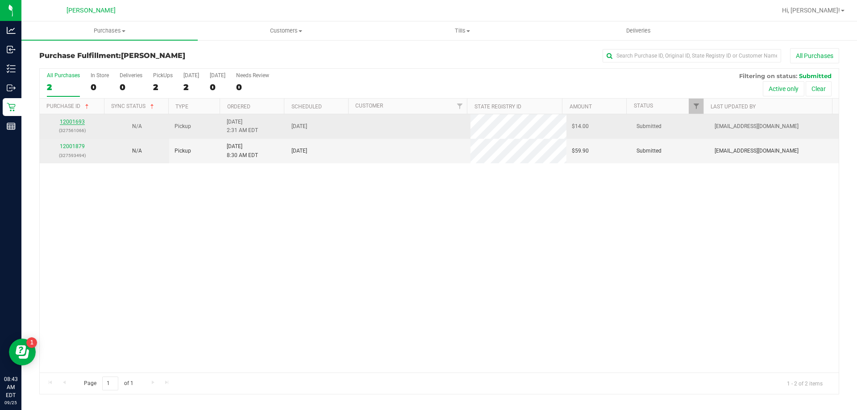
click at [79, 122] on link "12001693" at bounding box center [72, 122] width 25 height 6
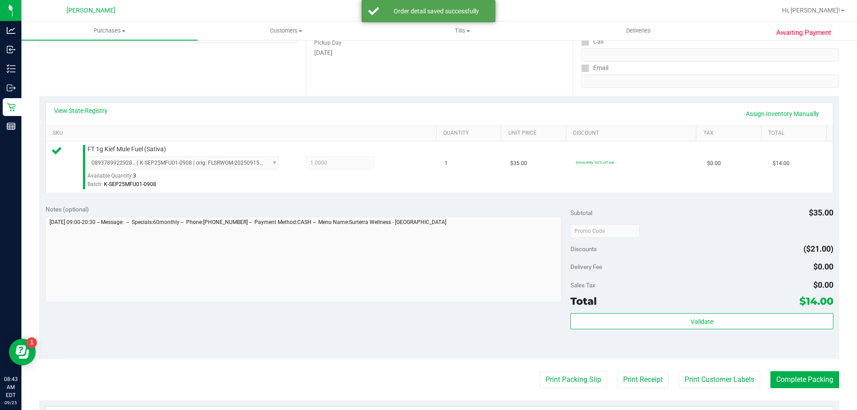
scroll to position [158, 0]
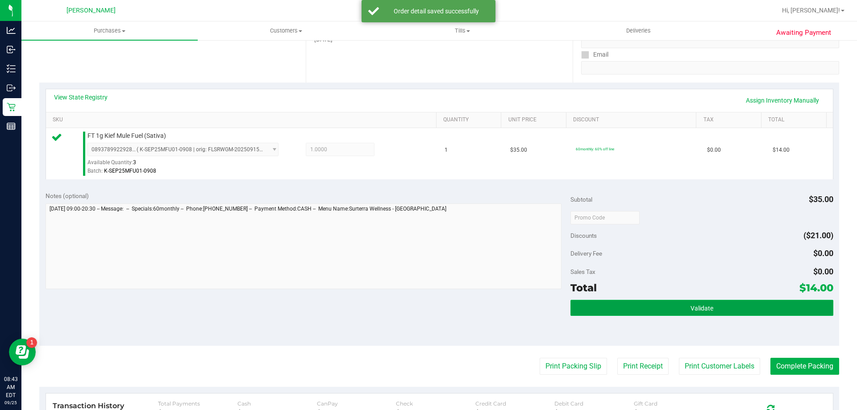
click at [641, 313] on button "Validate" at bounding box center [701, 308] width 262 height 16
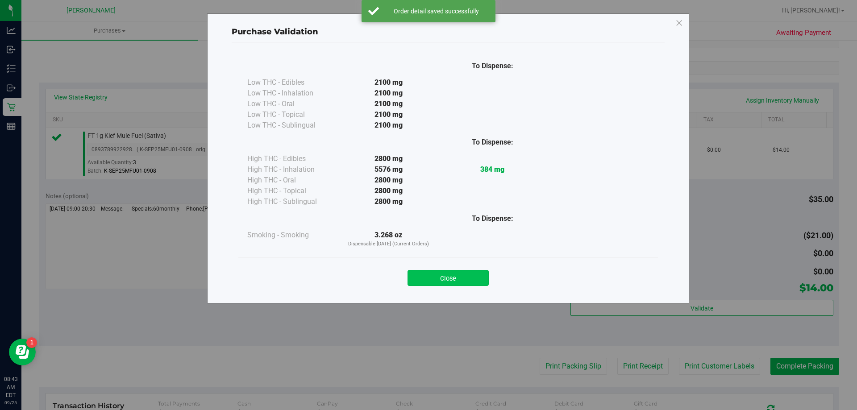
click at [458, 282] on button "Close" at bounding box center [447, 278] width 81 height 16
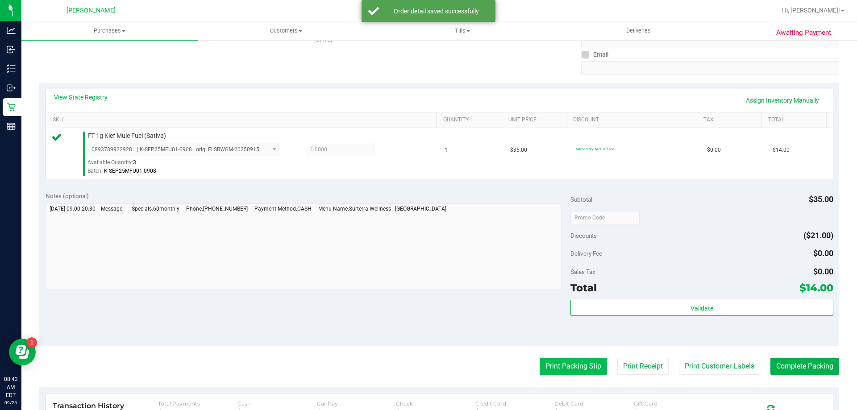
click at [573, 370] on button "Print Packing Slip" at bounding box center [572, 366] width 67 height 17
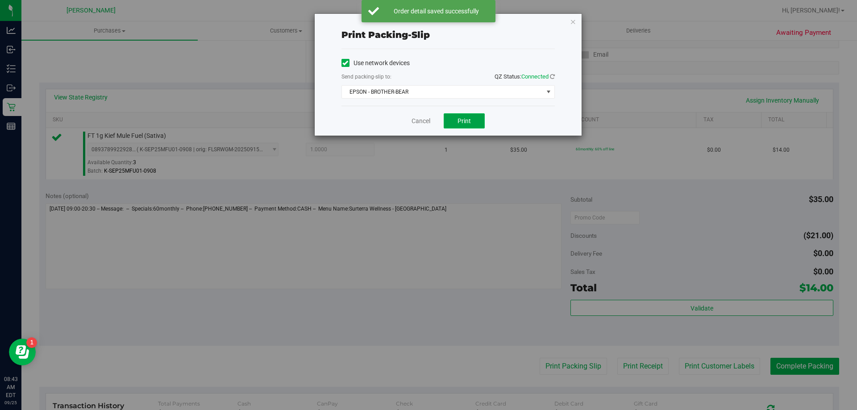
click at [471, 125] on button "Print" at bounding box center [463, 120] width 41 height 15
click at [416, 122] on link "Cancel" at bounding box center [420, 120] width 19 height 9
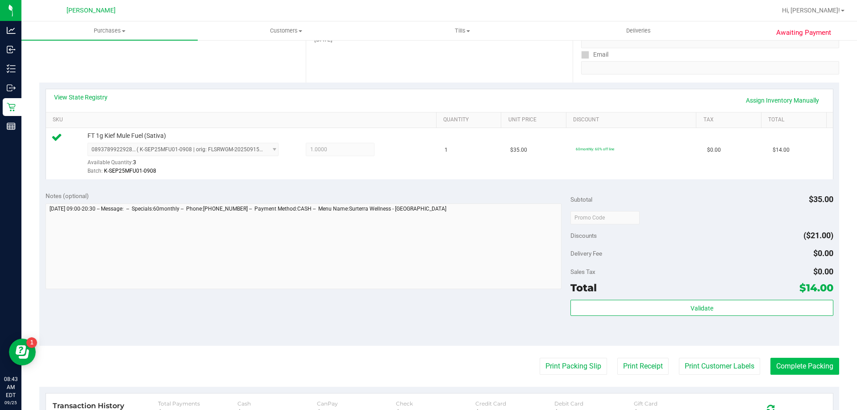
click at [795, 370] on button "Complete Packing" at bounding box center [804, 366] width 69 height 17
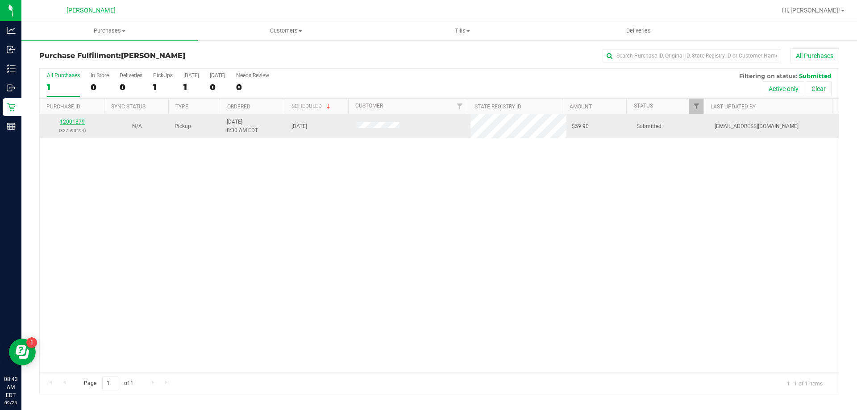
click at [74, 123] on link "12001879" at bounding box center [72, 122] width 25 height 6
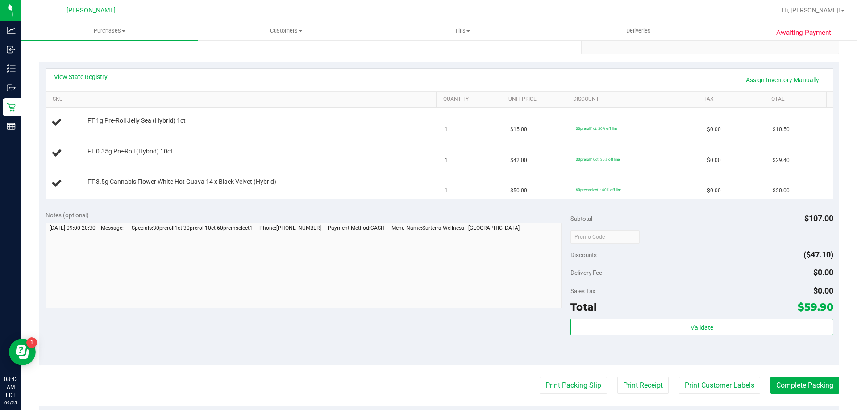
scroll to position [207, 0]
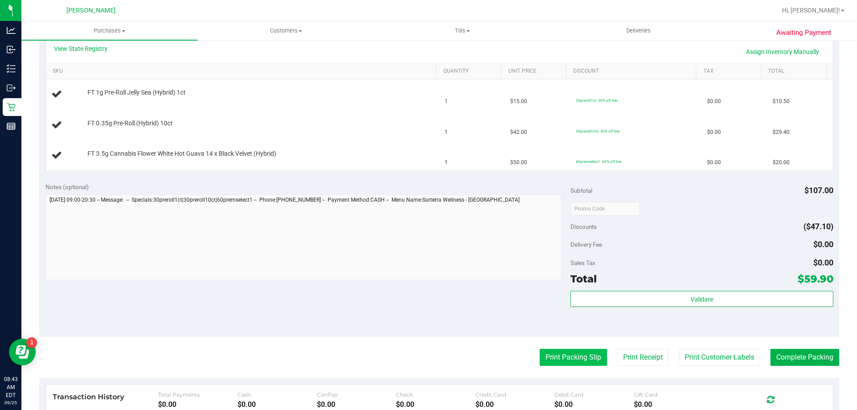
click at [565, 356] on button "Print Packing Slip" at bounding box center [572, 357] width 67 height 17
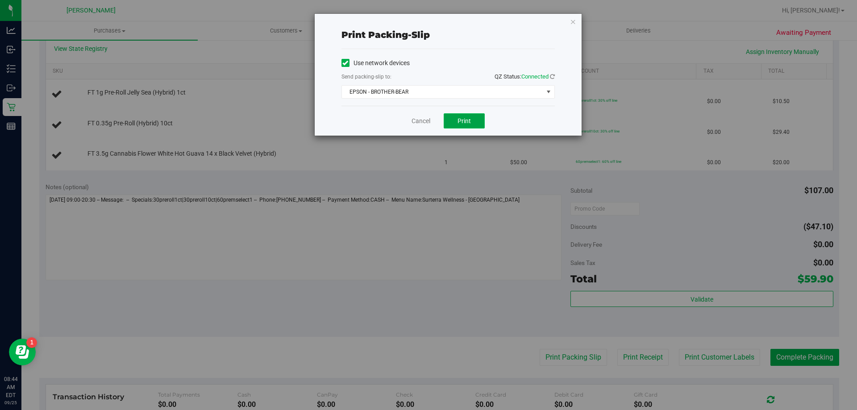
click at [476, 126] on button "Print" at bounding box center [463, 120] width 41 height 15
click at [417, 120] on link "Cancel" at bounding box center [420, 120] width 19 height 9
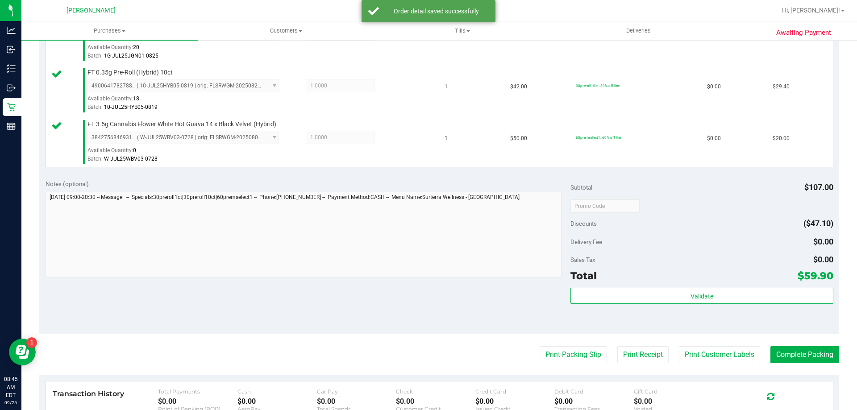
scroll to position [327, 0]
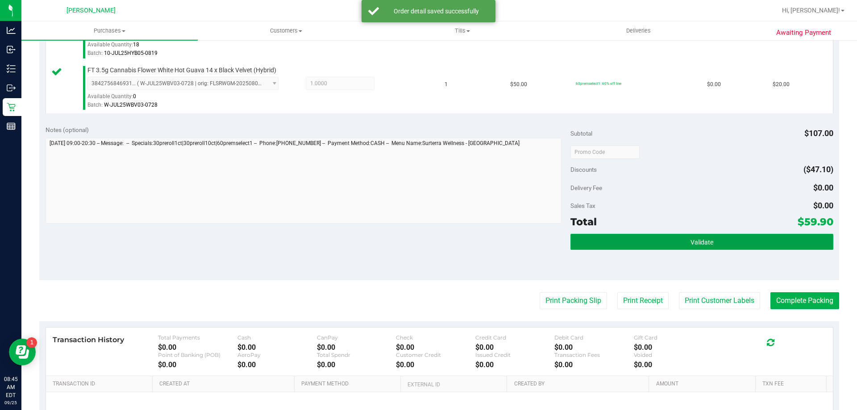
click at [645, 236] on button "Validate" at bounding box center [701, 242] width 262 height 16
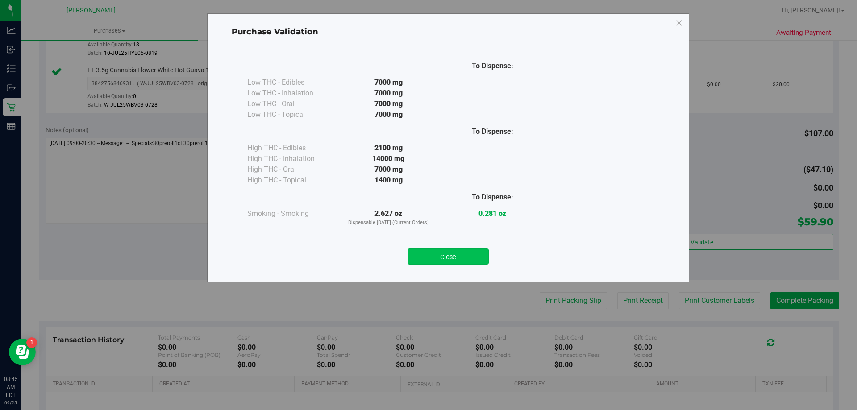
click at [455, 262] on button "Close" at bounding box center [447, 256] width 81 height 16
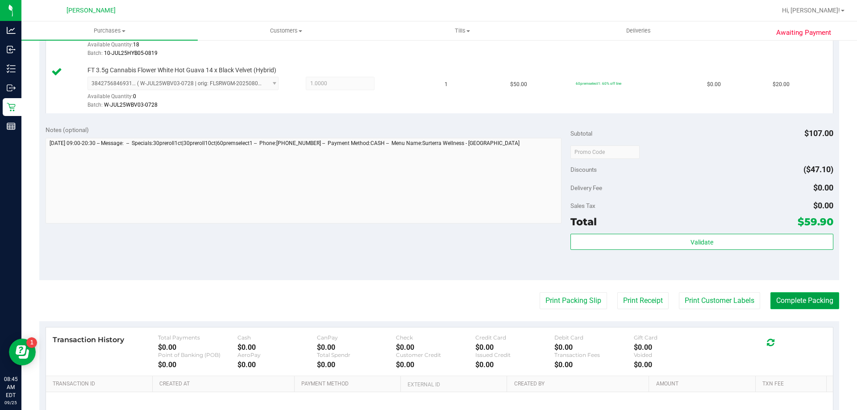
click at [804, 304] on button "Complete Packing" at bounding box center [804, 300] width 69 height 17
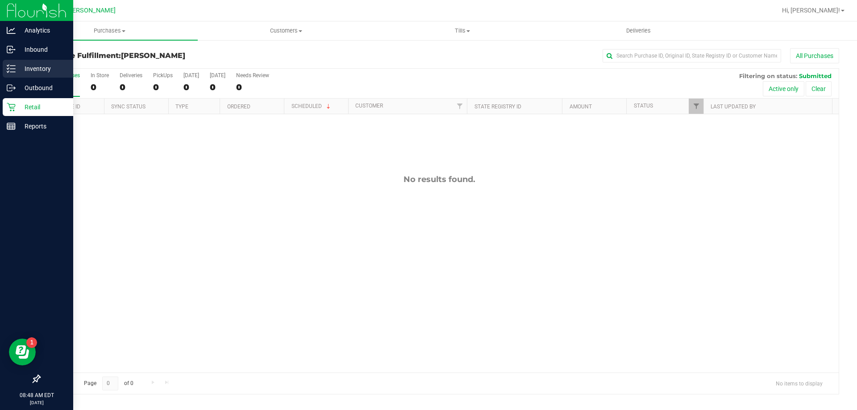
click at [15, 66] on icon at bounding box center [11, 68] width 9 height 9
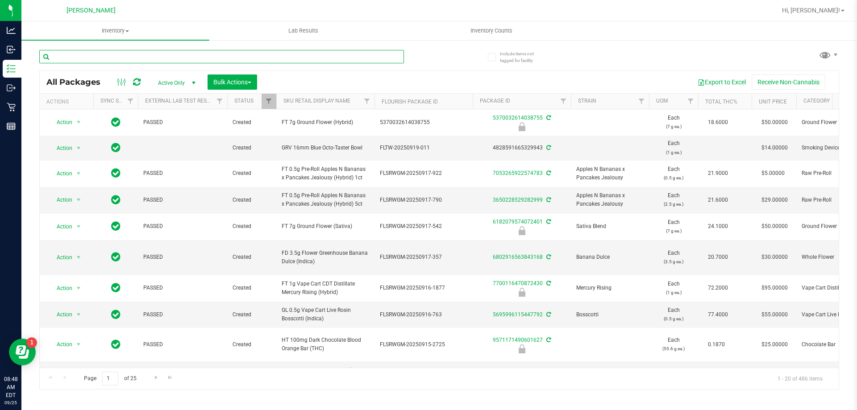
click at [142, 58] on input "text" at bounding box center [221, 56] width 364 height 13
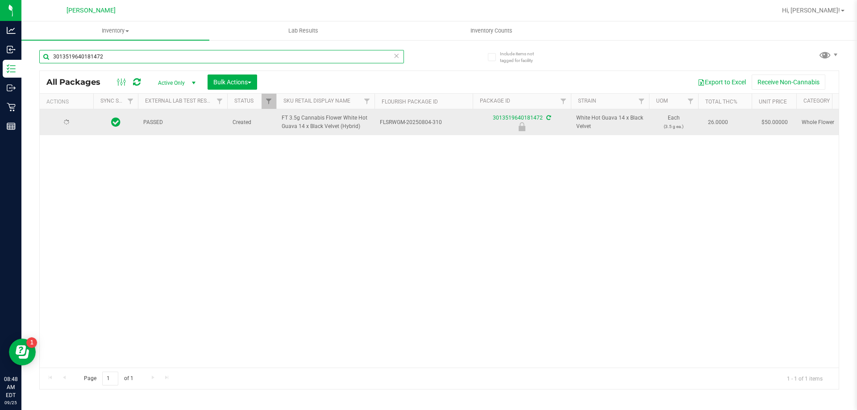
type input "3013519640181472"
click at [64, 122] on span "Action" at bounding box center [61, 122] width 24 height 12
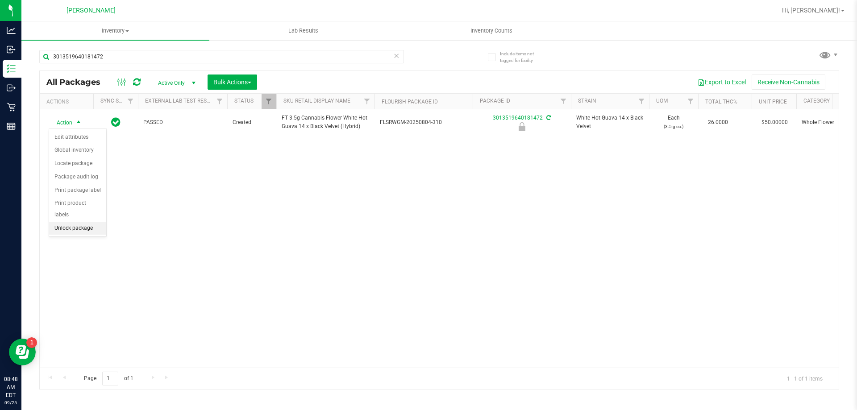
click at [90, 222] on li "Unlock package" at bounding box center [77, 228] width 57 height 13
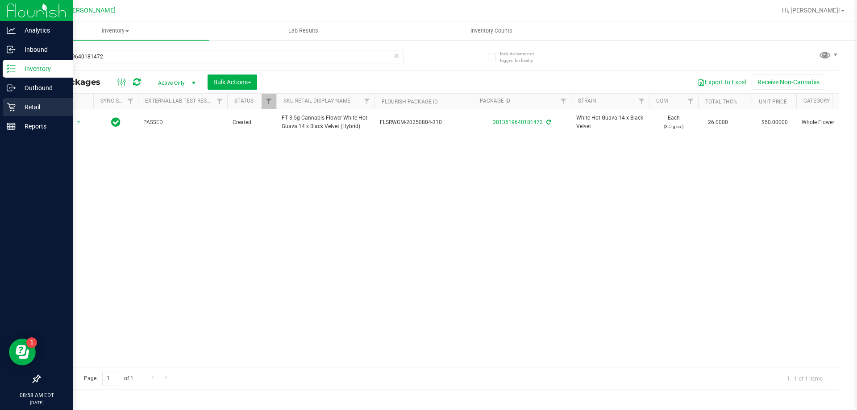
click at [8, 112] on div "Retail" at bounding box center [38, 107] width 70 height 18
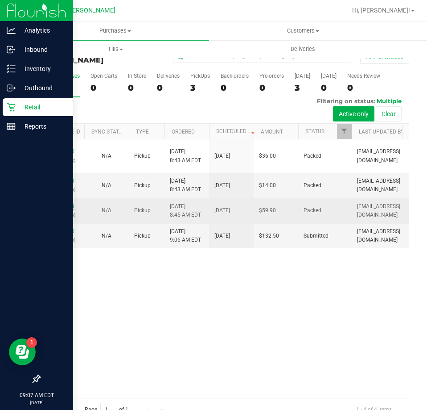
click at [62, 206] on link "12001879" at bounding box center [62, 206] width 25 height 6
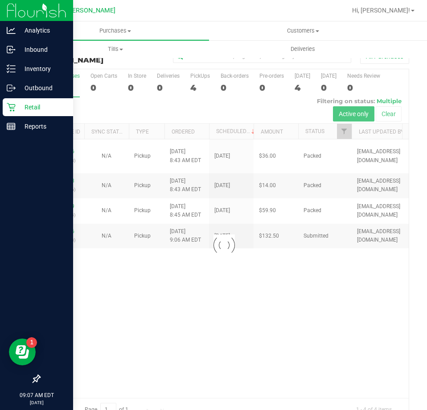
click at [67, 234] on div at bounding box center [224, 244] width 369 height 351
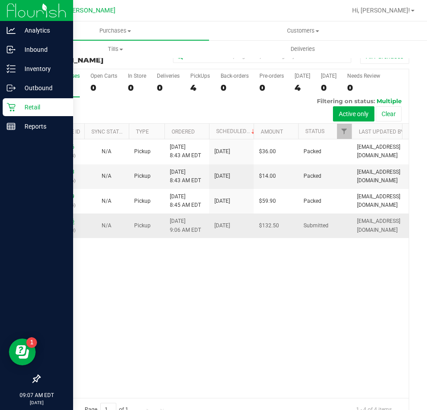
click at [61, 224] on link "12001996" at bounding box center [62, 221] width 25 height 6
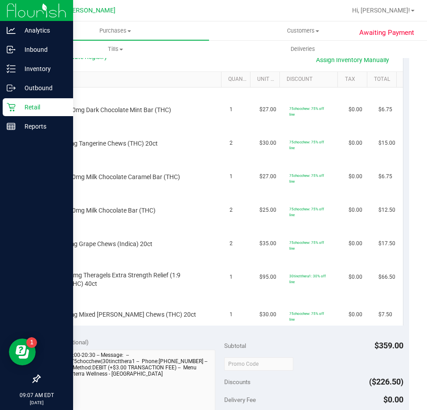
scroll to position [198, 0]
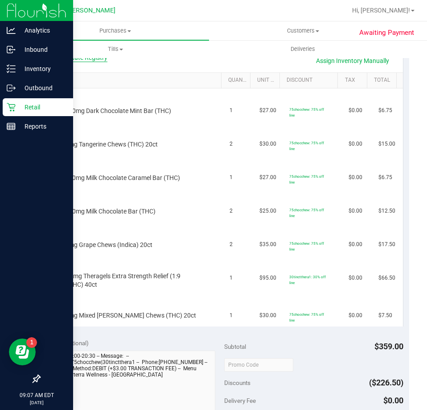
click at [87, 60] on link "View State Registry" at bounding box center [81, 57] width 54 height 9
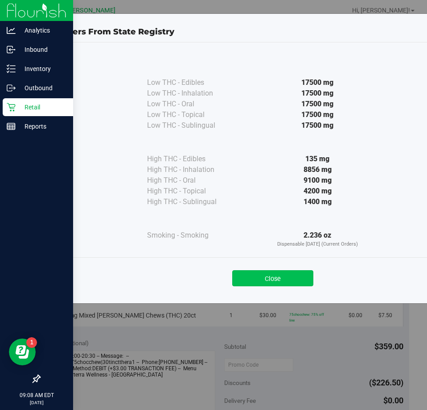
click at [284, 275] on button "Close" at bounding box center [272, 278] width 81 height 16
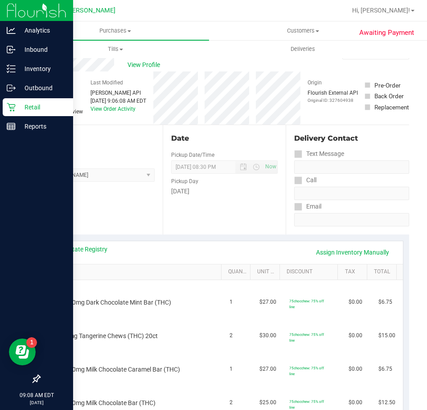
scroll to position [0, 0]
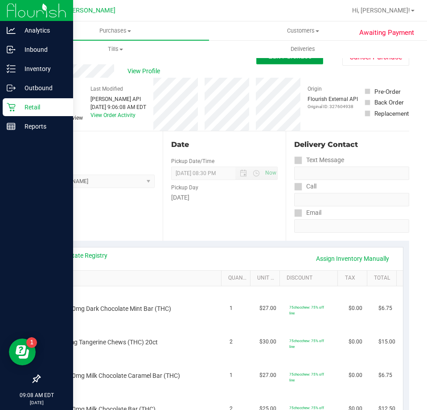
click at [301, 61] on button "Edit Purchase" at bounding box center [290, 56] width 67 height 16
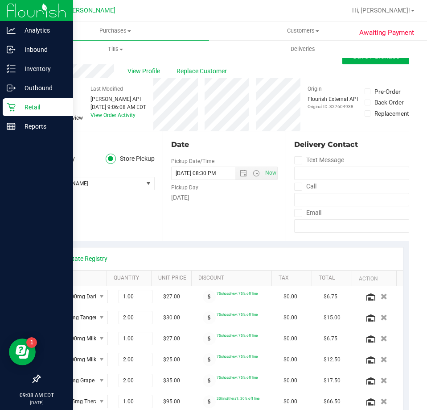
click at [43, 118] on icon at bounding box center [44, 118] width 6 height 0
click at [0, 0] on input "Needs review" at bounding box center [0, 0] width 0 height 0
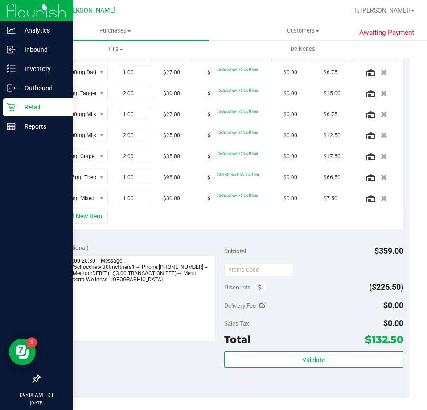
scroll to position [265, 0]
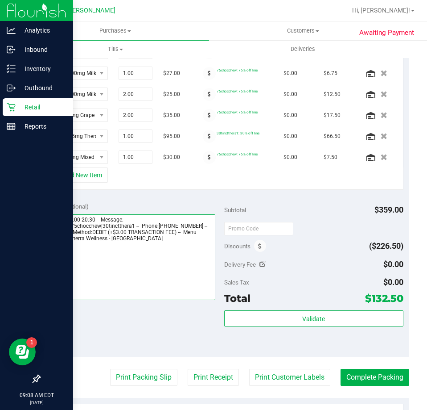
click at [190, 268] on textarea at bounding box center [131, 257] width 170 height 86
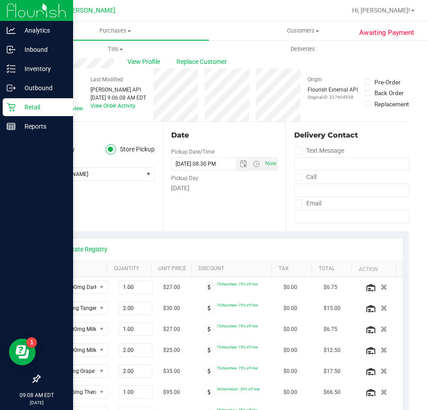
scroll to position [0, 0]
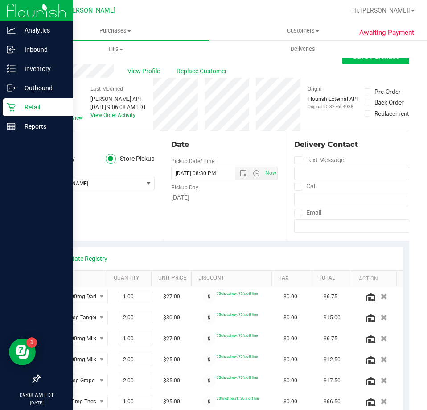
type textarea "Thursday 09/25/2025 09:00-20:30 -- Message: -- Specials:75chocchew|30tinctthera…"
click at [380, 61] on button "Save Purchase" at bounding box center [376, 56] width 67 height 16
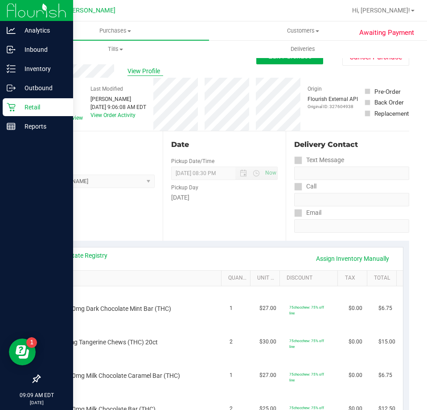
click at [138, 70] on span "View Profile" at bounding box center [146, 70] width 36 height 9
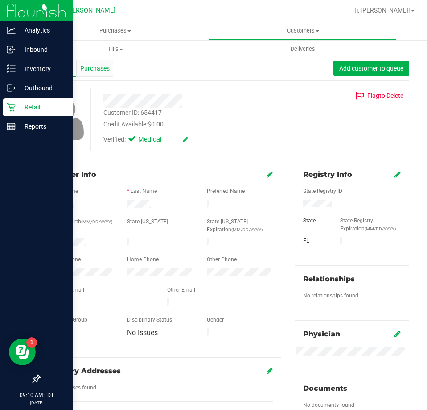
click at [99, 63] on div "Purchases" at bounding box center [94, 68] width 37 height 17
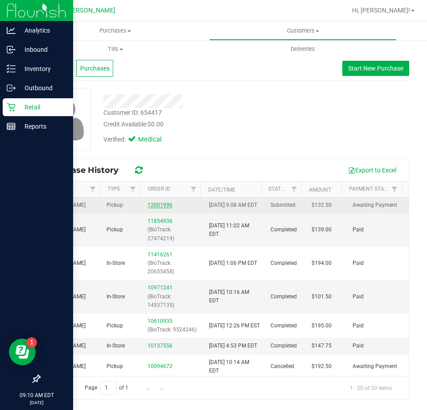
click at [154, 208] on link "12001996" at bounding box center [160, 205] width 25 height 6
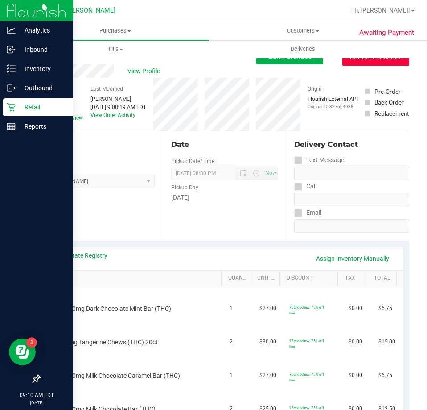
click at [375, 64] on button "Cancel Purchase" at bounding box center [376, 57] width 67 height 17
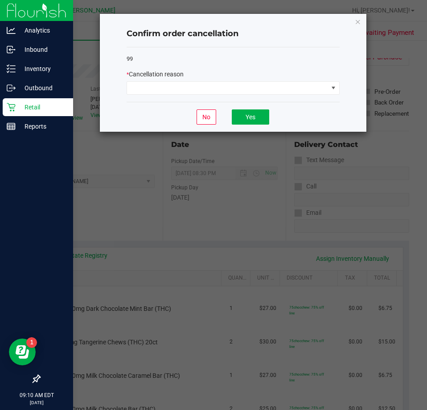
click at [259, 101] on div "99 * Cancellation reason" at bounding box center [233, 74] width 213 height 55
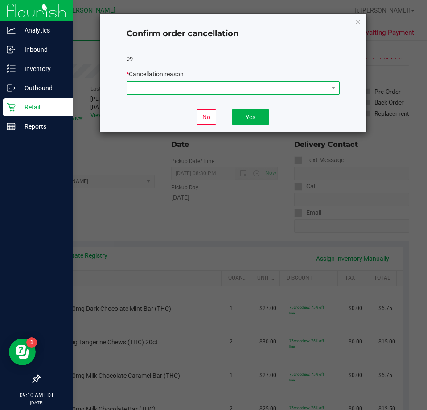
click at [263, 93] on span at bounding box center [227, 88] width 201 height 12
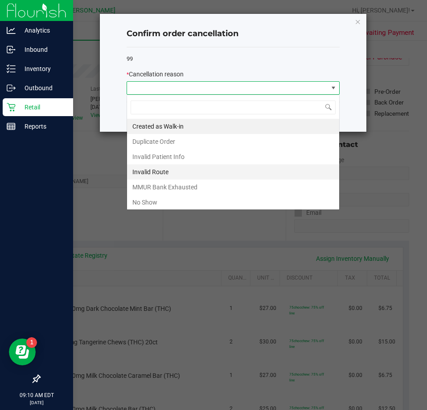
scroll to position [13, 213]
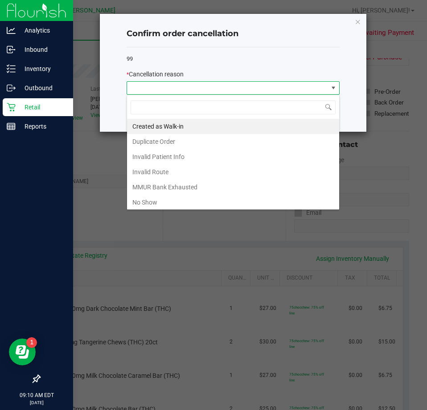
click at [363, 24] on div "Confirm order cancellation 99 * Cancellation reason No Yes" at bounding box center [233, 73] width 267 height 118
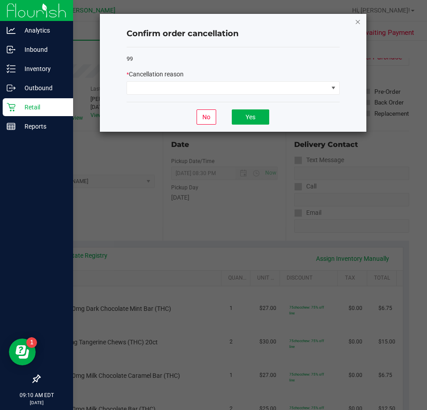
click at [358, 23] on icon "Close" at bounding box center [358, 21] width 6 height 11
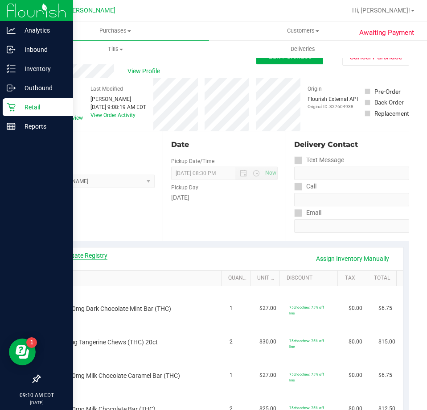
click at [100, 252] on link "View State Registry" at bounding box center [81, 255] width 54 height 9
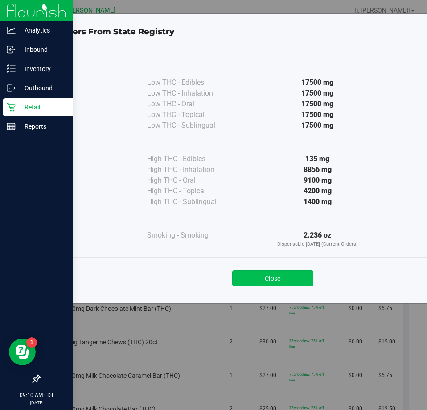
click at [278, 282] on button "Close" at bounding box center [272, 278] width 81 height 16
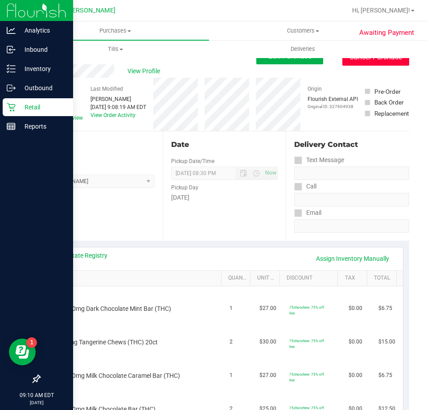
click at [372, 63] on button "Cancel Purchase" at bounding box center [376, 57] width 67 height 17
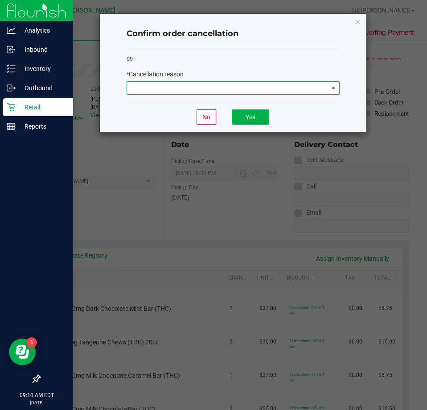
click at [311, 81] on span "NO DATA FOUND" at bounding box center [233, 87] width 213 height 13
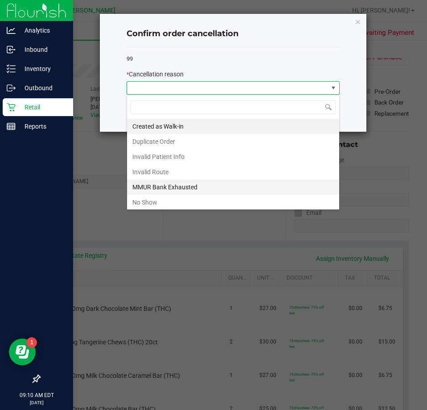
click at [184, 189] on li "MMUR Bank Exhausted" at bounding box center [233, 186] width 212 height 15
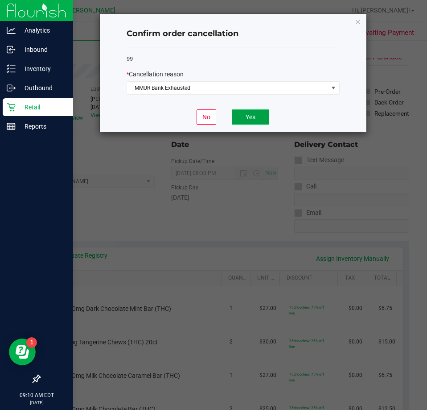
click at [245, 119] on button "Yes" at bounding box center [250, 116] width 37 height 15
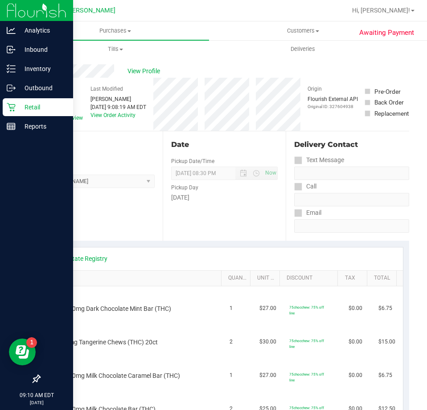
click at [22, 102] on p "Retail" at bounding box center [43, 107] width 54 height 11
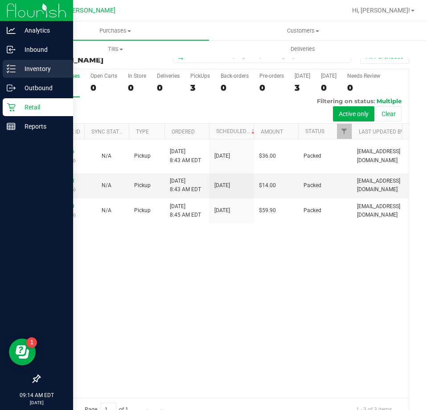
click at [27, 66] on p "Inventory" at bounding box center [43, 68] width 54 height 11
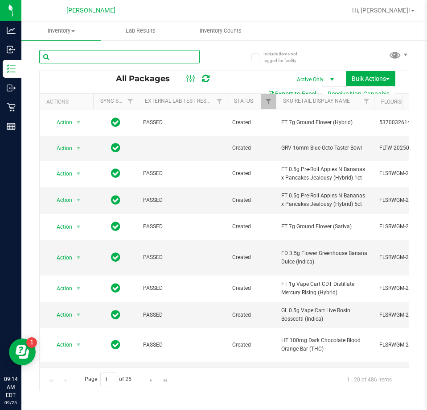
click at [151, 55] on input "text" at bounding box center [119, 56] width 161 height 13
type input "dls"
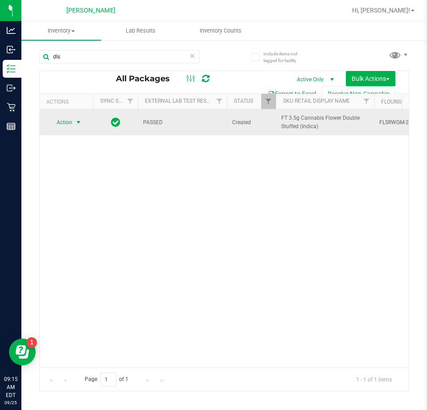
click at [66, 123] on span "Action" at bounding box center [61, 122] width 24 height 12
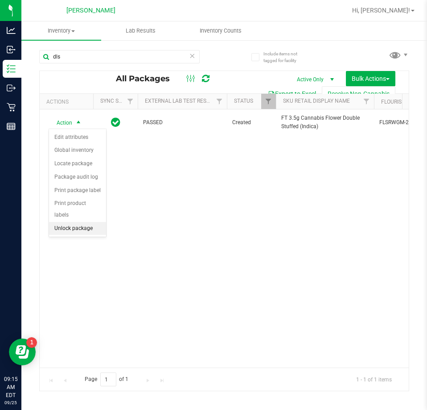
click at [75, 222] on li "Unlock package" at bounding box center [77, 228] width 57 height 13
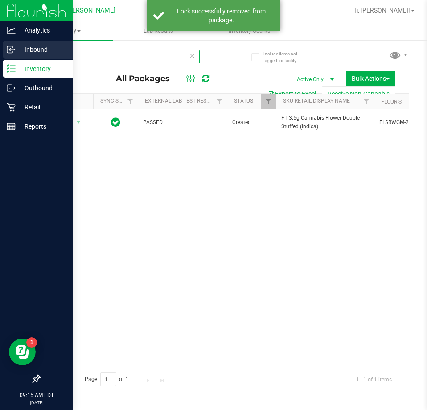
drag, startPoint x: 97, startPoint y: 54, endPoint x: 3, endPoint y: 58, distance: 94.6
click at [3, 58] on div "Analytics Inbound Inventory Outbound Retail Reports 09:15 AM EDT 09/25/2025 09/…" at bounding box center [213, 205] width 427 height 410
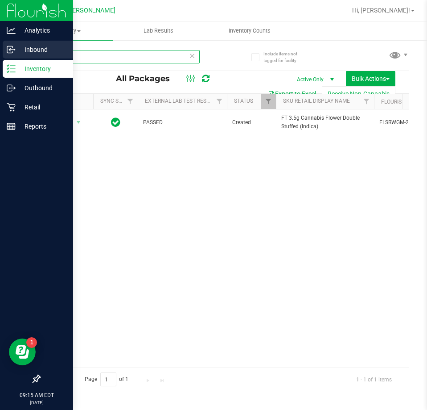
type input "snp"
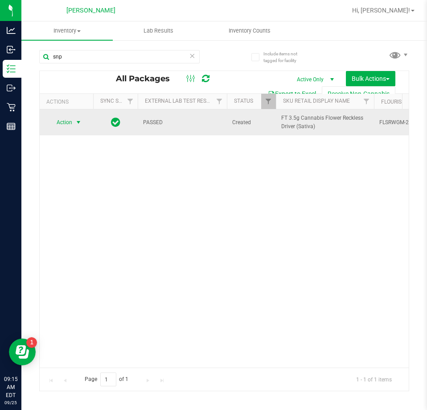
click at [71, 122] on span "Action" at bounding box center [61, 122] width 24 height 12
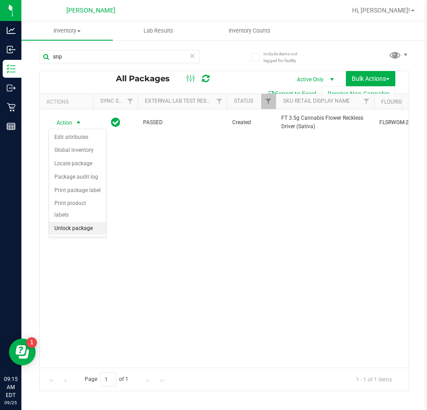
click at [71, 222] on li "Unlock package" at bounding box center [77, 228] width 57 height 13
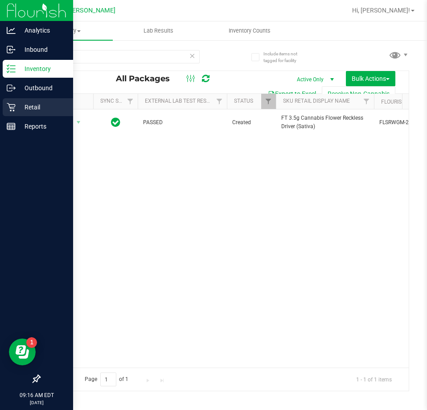
click at [18, 108] on p "Retail" at bounding box center [43, 107] width 54 height 11
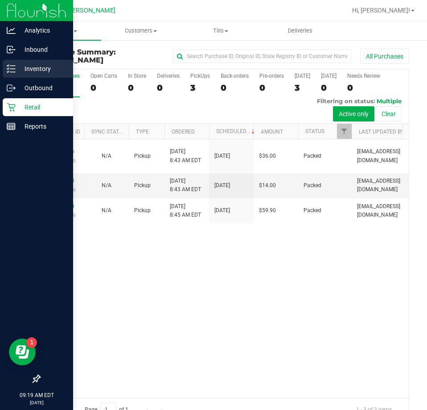
click at [18, 72] on p "Inventory" at bounding box center [43, 68] width 54 height 11
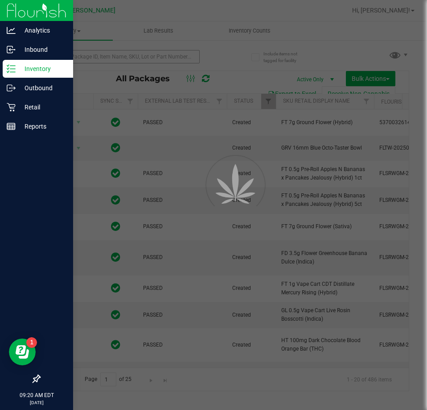
click at [108, 59] on div at bounding box center [213, 205] width 427 height 410
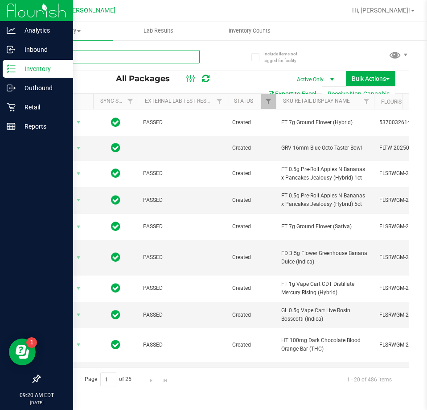
click at [108, 59] on input "text" at bounding box center [119, 56] width 161 height 13
type input "ffp"
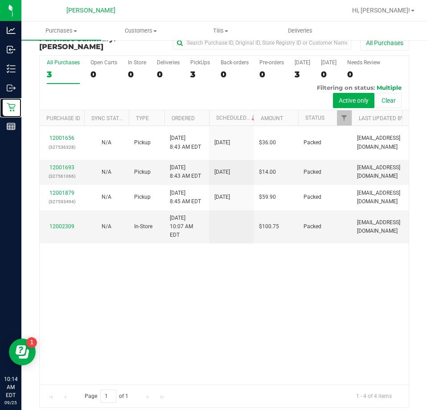
scroll to position [20, 0]
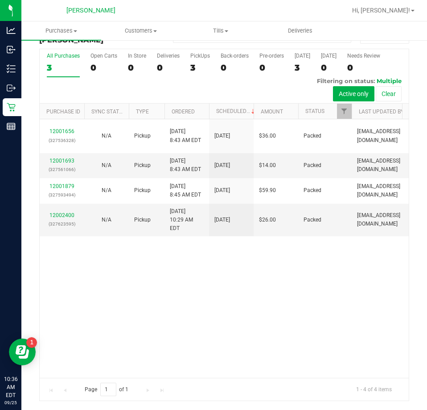
click at [396, 9] on span "Hi, [PERSON_NAME]!" at bounding box center [381, 10] width 58 height 7
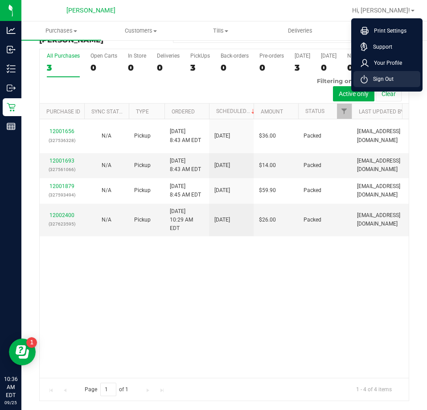
click at [406, 76] on li "Sign Out" at bounding box center [387, 79] width 67 height 16
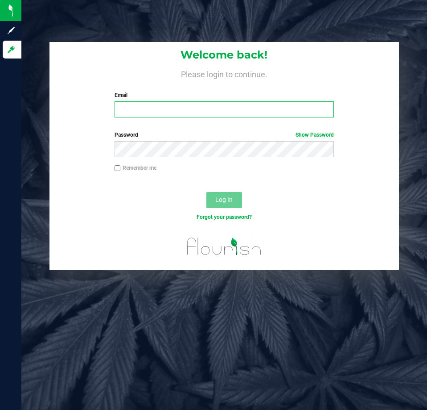
click at [280, 108] on input "Email" at bounding box center [224, 109] width 219 height 16
type input "[EMAIL_ADDRESS][DOMAIN_NAME]"
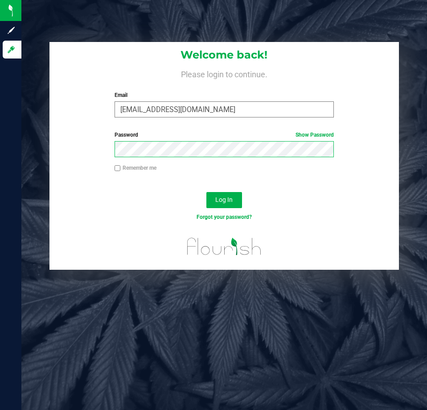
click at [207, 192] on button "Log In" at bounding box center [225, 200] width 36 height 16
